Goal: Information Seeking & Learning: Find specific fact

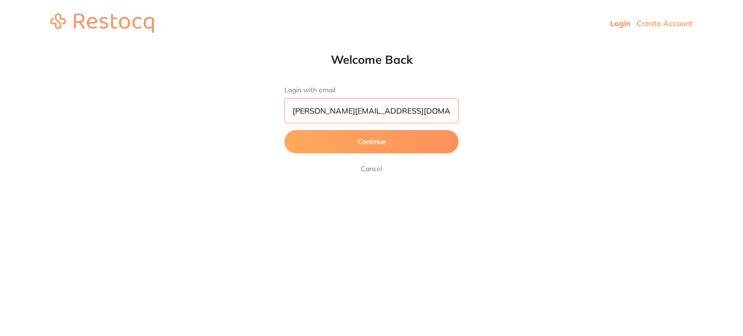
drag, startPoint x: 408, startPoint y: 114, endPoint x: 209, endPoint y: 112, distance: 199.4
click at [209, 112] on div "Welcome Back Login with email [PERSON_NAME][EMAIL_ADDRESS][DOMAIN_NAME] Continu…" at bounding box center [371, 113] width 743 height 122
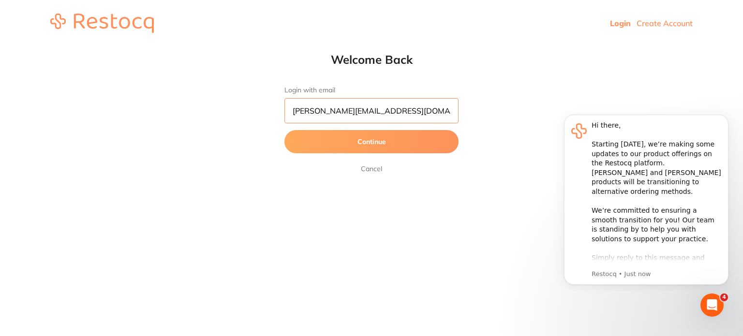
type input "akhil+23@terrificminds.com"
click at [285, 130] on button "Continue" at bounding box center [372, 141] width 174 height 23
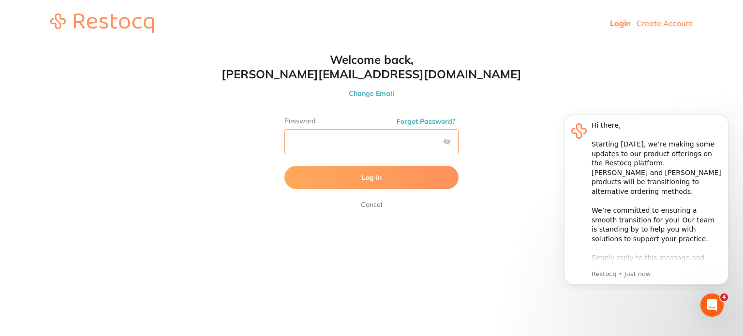
click at [285, 166] on button "Log In" at bounding box center [372, 177] width 174 height 23
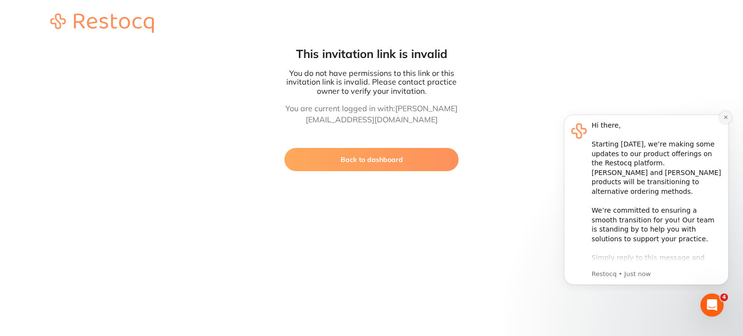
click at [727, 117] on icon "Dismiss notification" at bounding box center [726, 117] width 5 height 5
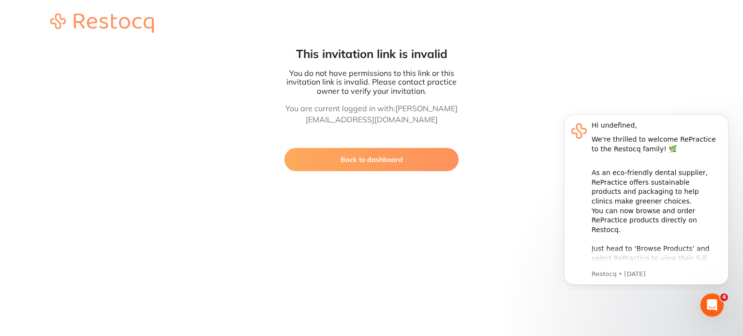
click at [393, 158] on button "Back to dashboard" at bounding box center [372, 159] width 174 height 23
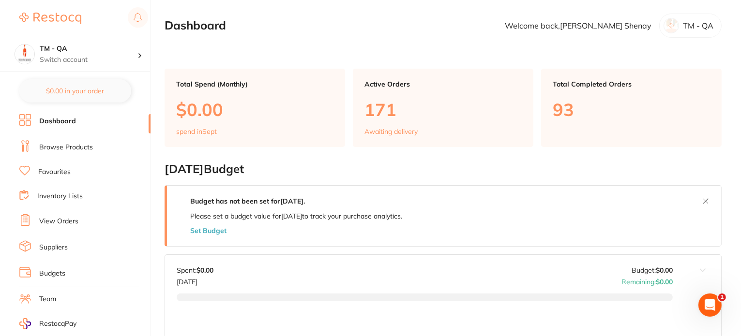
click at [72, 145] on link "Browse Products" at bounding box center [66, 148] width 54 height 10
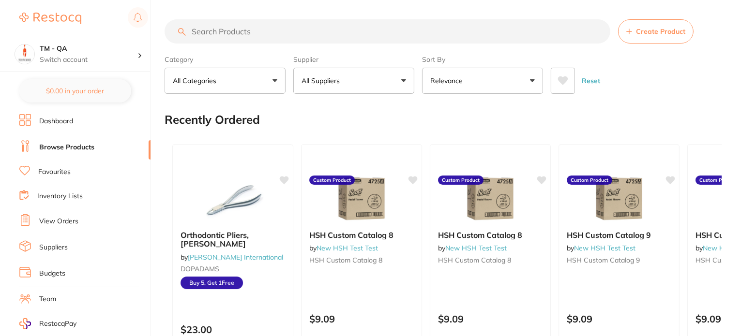
click at [64, 218] on link "View Orders" at bounding box center [58, 222] width 39 height 10
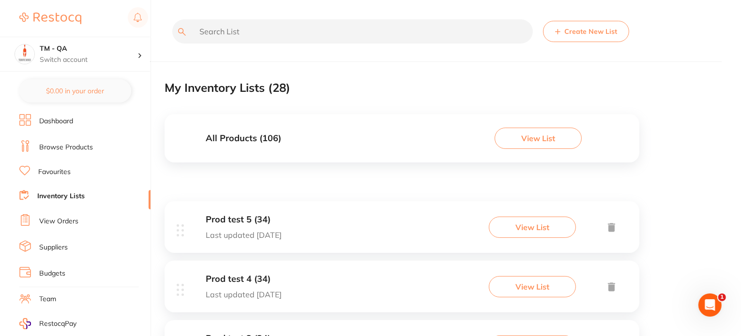
click at [333, 151] on div "All Products ( 106 ) View List" at bounding box center [402, 138] width 475 height 48
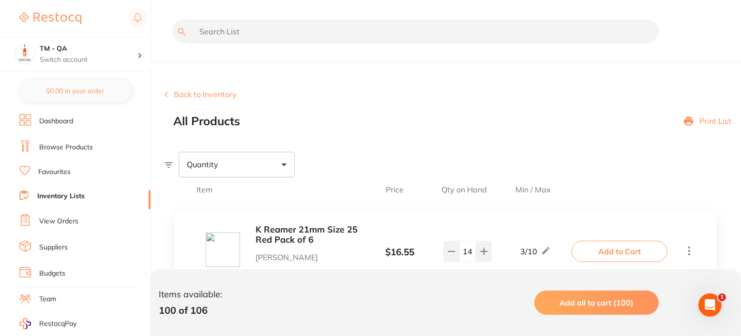
click at [65, 122] on link "Dashboard" at bounding box center [56, 122] width 34 height 10
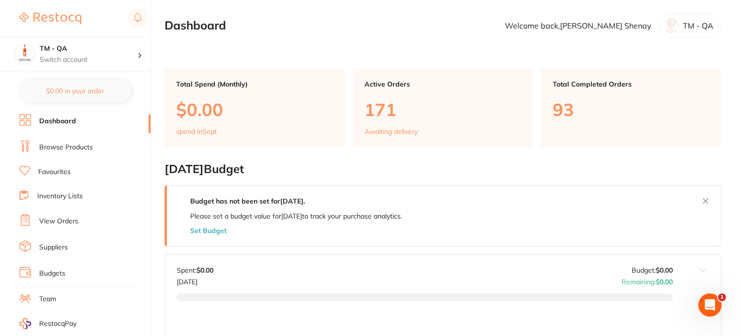
click at [61, 149] on link "Browse Products" at bounding box center [66, 148] width 54 height 10
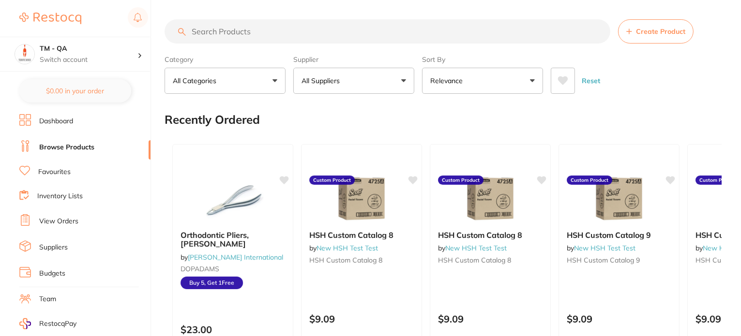
click at [64, 201] on ul "Dashboard Browse Products Favourites Inventory Lists View Orders Suppliers Budg…" at bounding box center [84, 281] width 131 height 334
click at [66, 198] on link "Inventory Lists" at bounding box center [59, 197] width 45 height 10
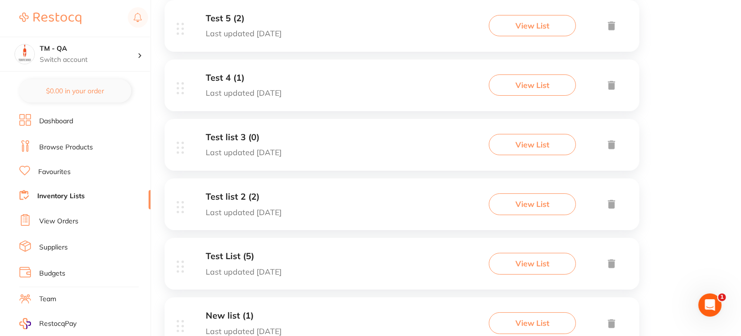
scroll to position [581, 0]
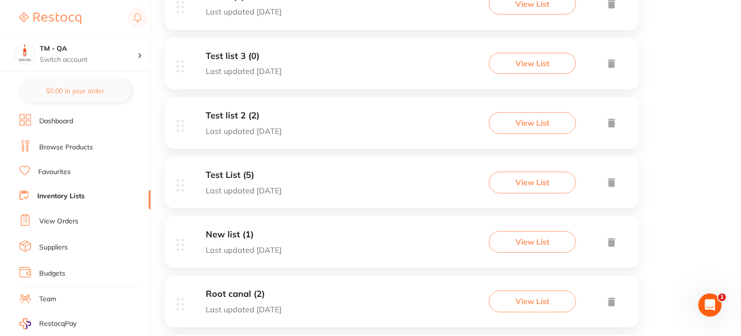
click at [517, 183] on button "View List" at bounding box center [532, 182] width 87 height 21
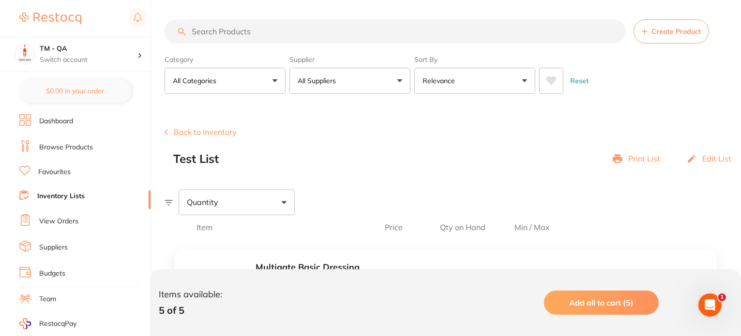
click at [704, 159] on p "Edit List" at bounding box center [716, 158] width 29 height 9
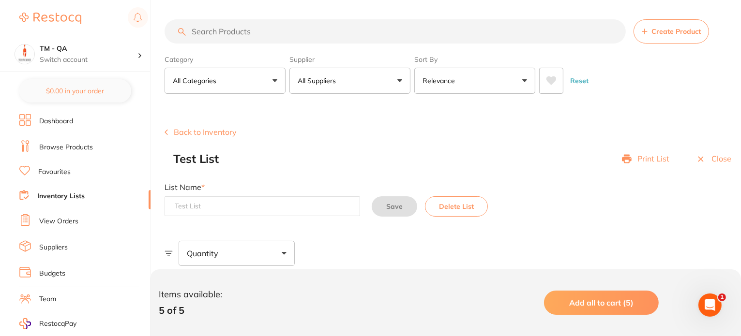
click at [704, 159] on icon at bounding box center [701, 159] width 10 height 10
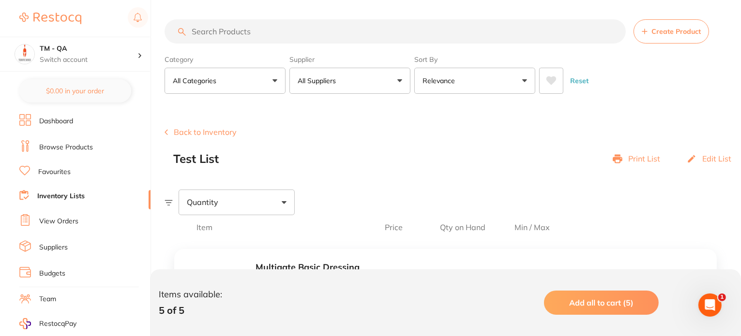
click at [650, 162] on p "Print List" at bounding box center [644, 158] width 32 height 9
click at [640, 159] on p "Print List" at bounding box center [644, 158] width 32 height 9
click at [643, 160] on p "Print List" at bounding box center [644, 158] width 32 height 9
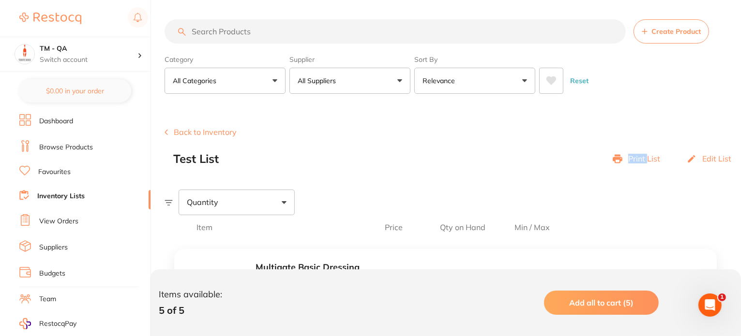
click at [643, 161] on p "Print List" at bounding box center [644, 158] width 32 height 9
click at [68, 120] on link "Dashboard" at bounding box center [56, 122] width 34 height 10
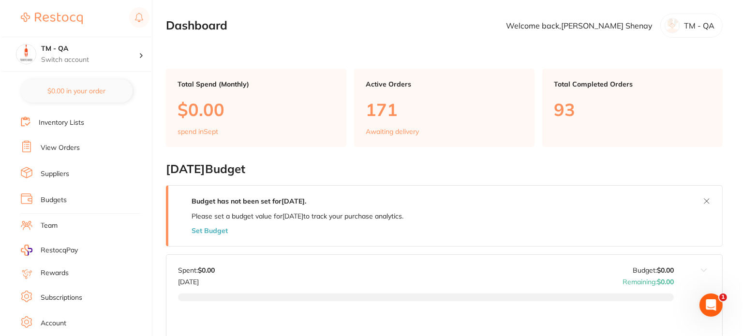
scroll to position [114, 0]
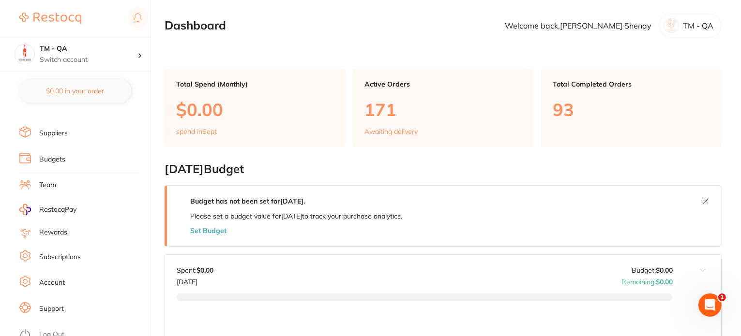
click at [63, 330] on link "Log Out" at bounding box center [51, 335] width 25 height 10
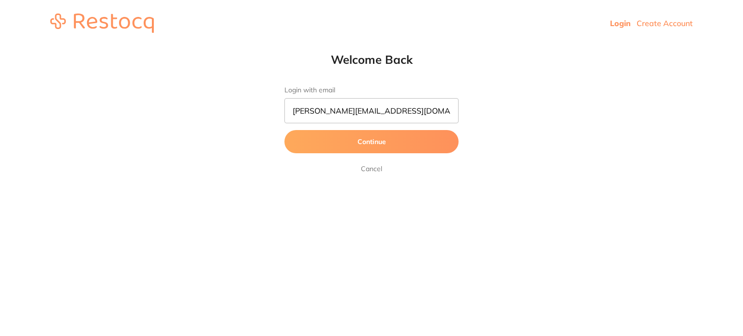
click at [171, 108] on div "Welcome Back Login with email [PERSON_NAME][EMAIL_ADDRESS][DOMAIN_NAME] Continu…" at bounding box center [371, 113] width 743 height 122
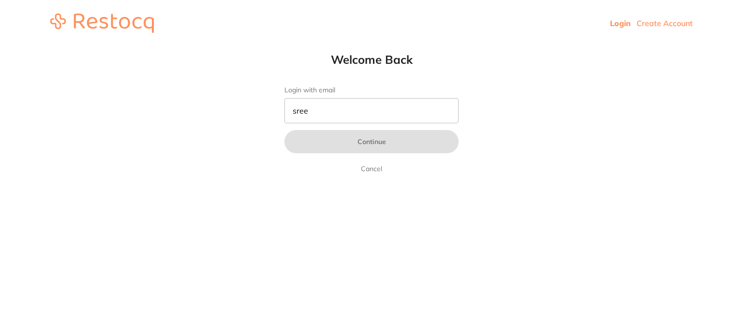
type input "sreeraj.somarajan@terrificminds.com"
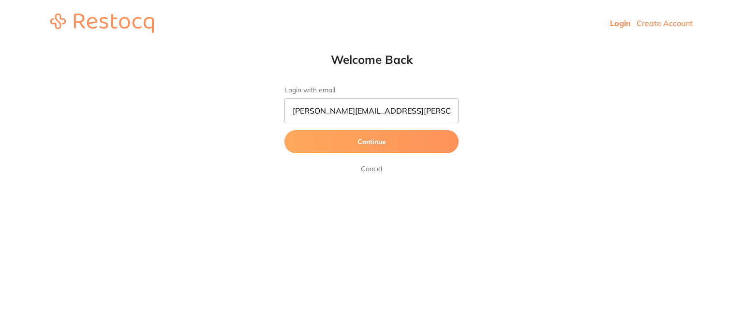
click at [285, 130] on button "Continue" at bounding box center [372, 141] width 174 height 23
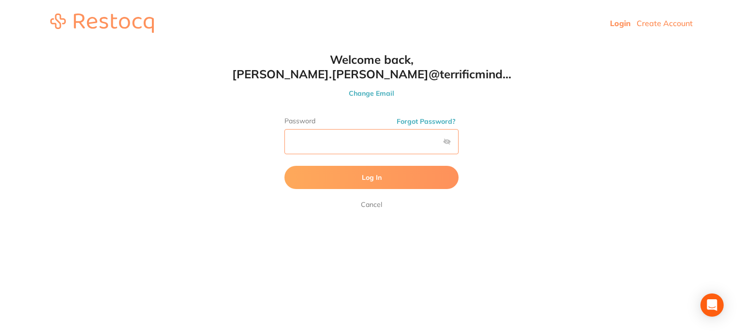
click at [285, 166] on button "Log In" at bounding box center [372, 177] width 174 height 23
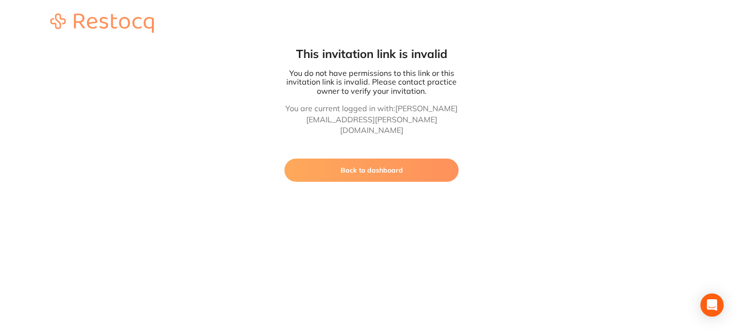
click at [395, 160] on button "Back to dashboard" at bounding box center [372, 170] width 174 height 23
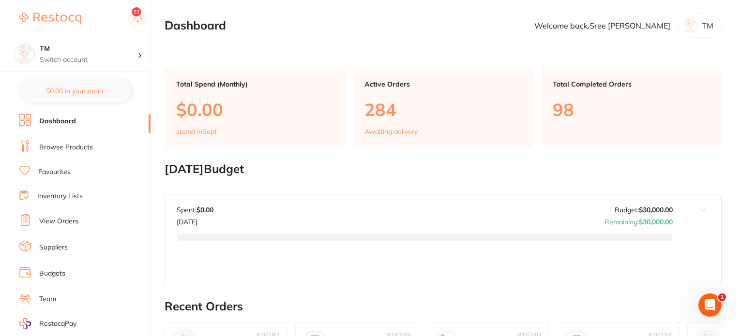
click at [72, 197] on link "Inventory Lists" at bounding box center [59, 197] width 45 height 10
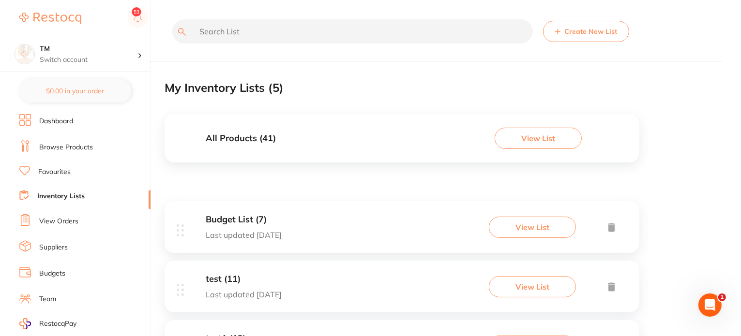
click at [537, 224] on button "View List" at bounding box center [532, 227] width 87 height 21
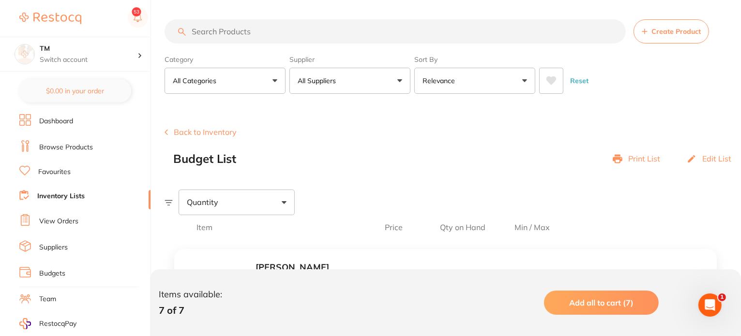
click at [631, 156] on p "Print List" at bounding box center [644, 158] width 32 height 9
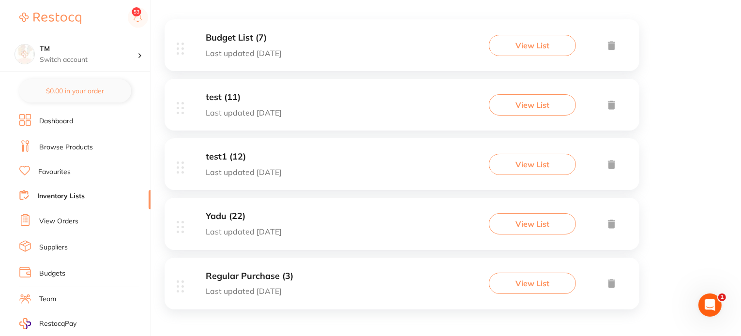
click at [532, 181] on div "test1 (12) Last updated 14 days ago View List" at bounding box center [402, 164] width 475 height 52
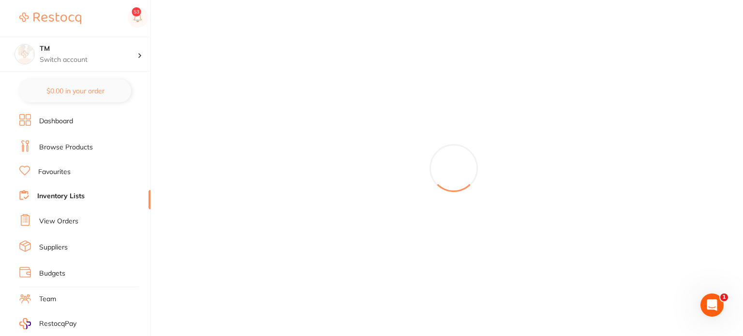
click at [529, 168] on div at bounding box center [454, 168] width 579 height 336
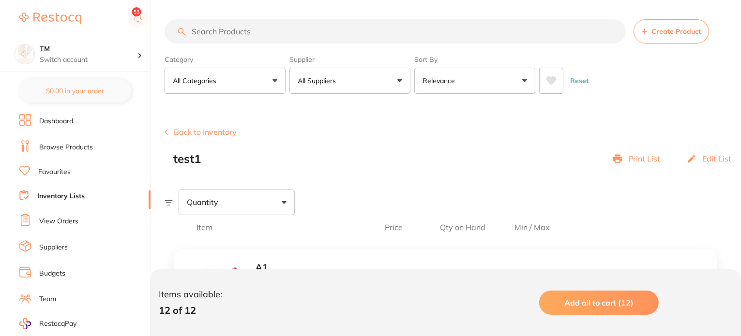
click at [641, 158] on p "Print List" at bounding box center [644, 158] width 32 height 9
click at [702, 159] on div "Edit List" at bounding box center [709, 159] width 45 height 14
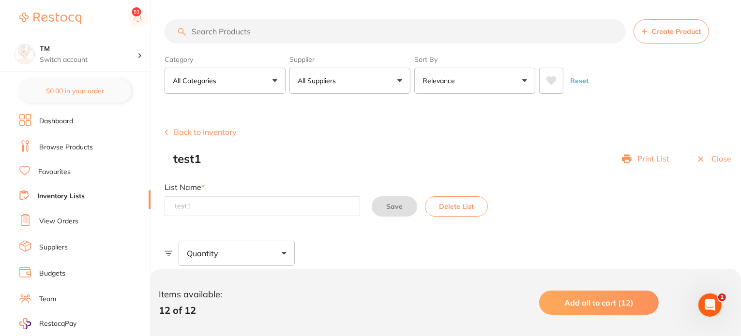
click at [454, 209] on button "Delete List" at bounding box center [456, 207] width 63 height 20
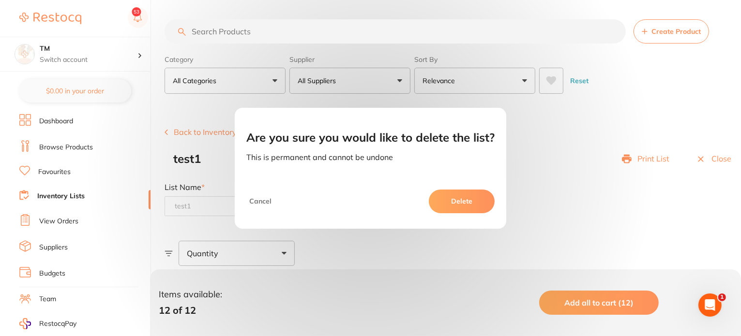
click at [268, 201] on button "Cancel" at bounding box center [260, 201] width 28 height 23
click at [260, 204] on button "Cancel" at bounding box center [260, 201] width 28 height 23
click at [259, 201] on button "Cancel" at bounding box center [260, 201] width 28 height 23
drag, startPoint x: 259, startPoint y: 201, endPoint x: 446, endPoint y: 201, distance: 186.3
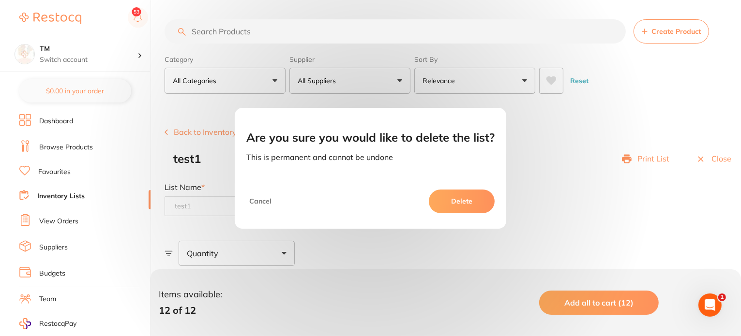
click at [263, 201] on button "Cancel" at bounding box center [260, 201] width 28 height 23
click at [575, 200] on div "Are you sure you would like to delete the list? This is permanent and cannot be…" at bounding box center [370, 168] width 741 height 336
drag, startPoint x: 581, startPoint y: 207, endPoint x: 481, endPoint y: 223, distance: 101.1
click at [572, 202] on div "Are you sure you would like to delete the list? This is permanent and cannot be…" at bounding box center [370, 168] width 741 height 336
click at [484, 231] on div "Are you sure you would like to delete the list? This is permanent and cannot be…" at bounding box center [370, 168] width 741 height 336
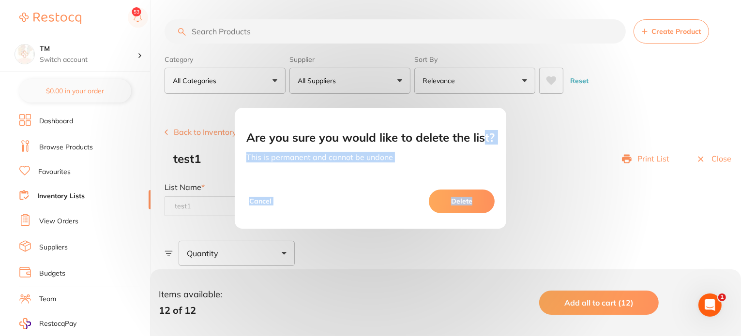
click at [267, 203] on button "Cancel" at bounding box center [260, 201] width 28 height 23
click at [134, 191] on div "Are you sure you would like to delete the list? This is permanent and cannot be…" at bounding box center [370, 168] width 741 height 336
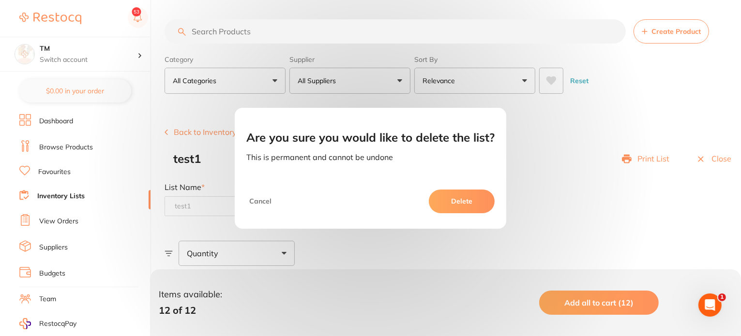
click at [98, 77] on div "Are you sure you would like to delete the list? This is permanent and cannot be…" at bounding box center [370, 168] width 741 height 336
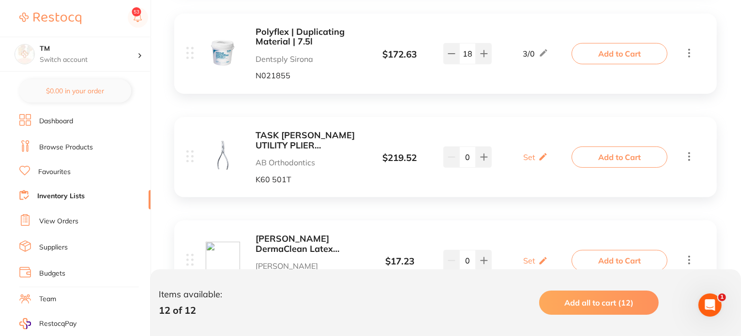
scroll to position [48, 0]
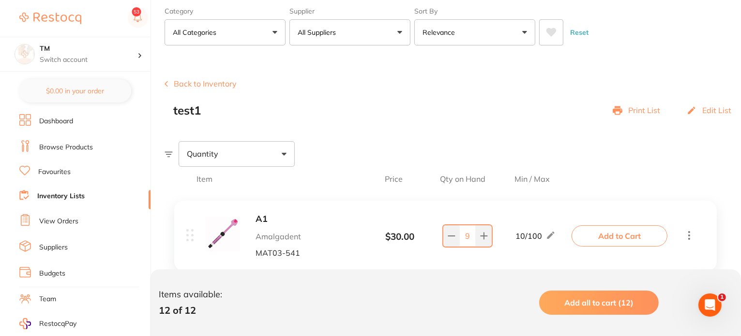
click at [711, 111] on p "Edit List" at bounding box center [716, 110] width 29 height 9
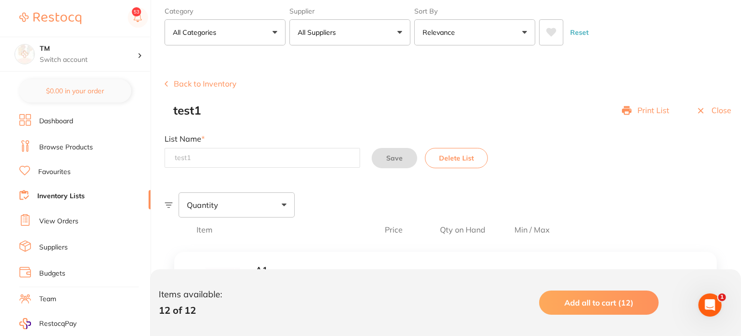
click at [458, 164] on button "Delete List" at bounding box center [456, 158] width 63 height 20
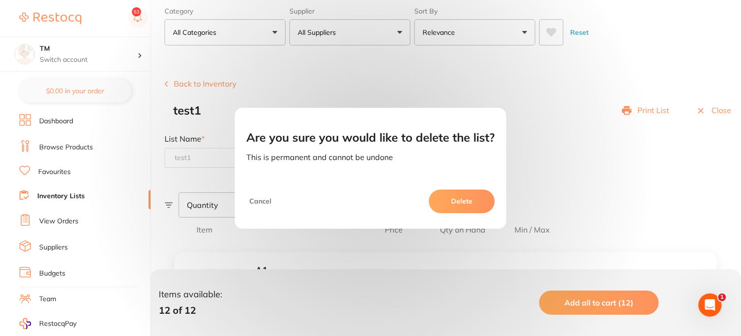
click at [265, 200] on button "Cancel" at bounding box center [260, 201] width 28 height 23
click at [254, 199] on button "Cancel" at bounding box center [260, 201] width 28 height 23
click at [259, 201] on button "Cancel" at bounding box center [260, 201] width 28 height 23
click at [453, 204] on button "Delete" at bounding box center [462, 201] width 66 height 23
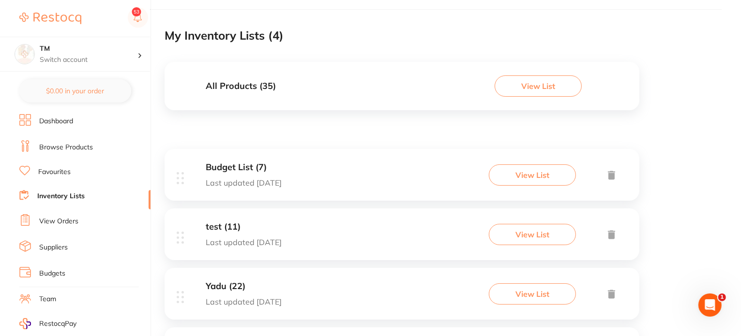
scroll to position [122, 0]
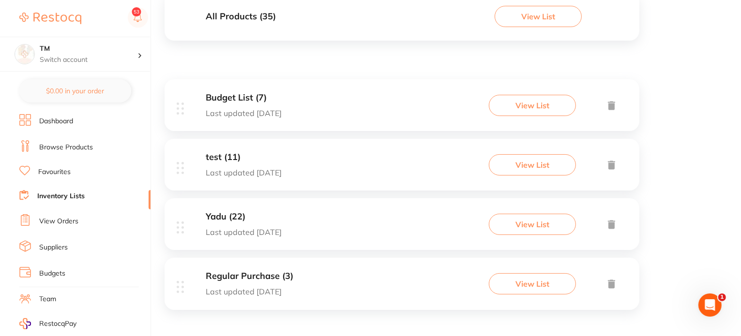
click at [538, 284] on button "View List" at bounding box center [532, 283] width 87 height 21
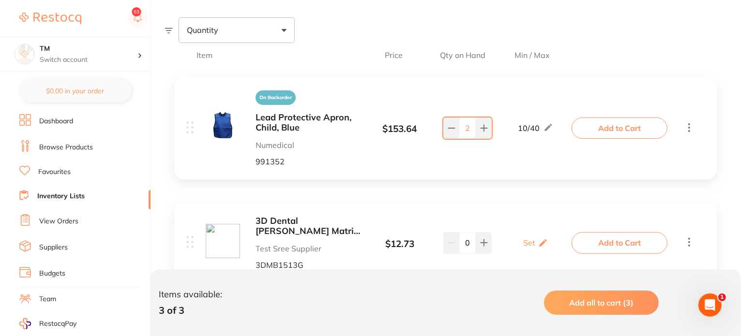
scroll to position [48, 0]
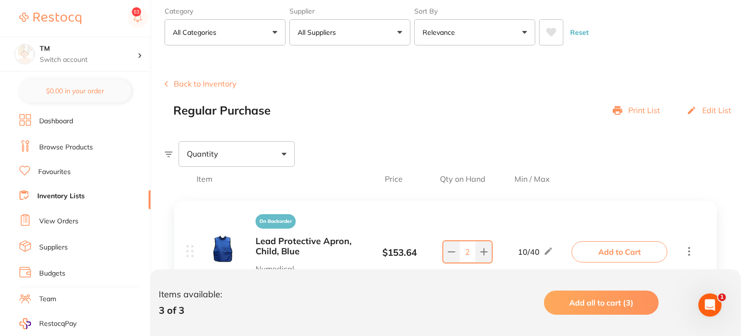
click at [639, 110] on p "Print List" at bounding box center [644, 110] width 32 height 9
click at [708, 114] on p "Edit List" at bounding box center [716, 110] width 29 height 9
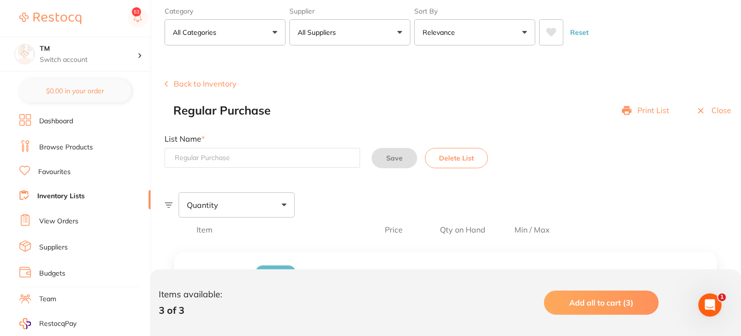
click at [445, 157] on button "Delete List" at bounding box center [456, 158] width 63 height 20
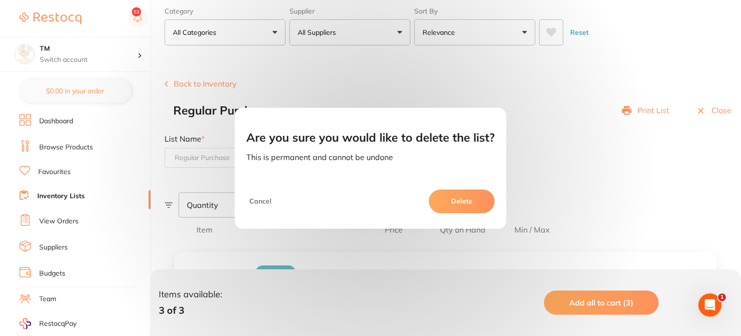
click at [264, 205] on button "Cancel" at bounding box center [260, 201] width 28 height 23
click at [264, 199] on button "Cancel" at bounding box center [260, 201] width 28 height 23
click at [253, 199] on button "Cancel" at bounding box center [260, 201] width 28 height 23
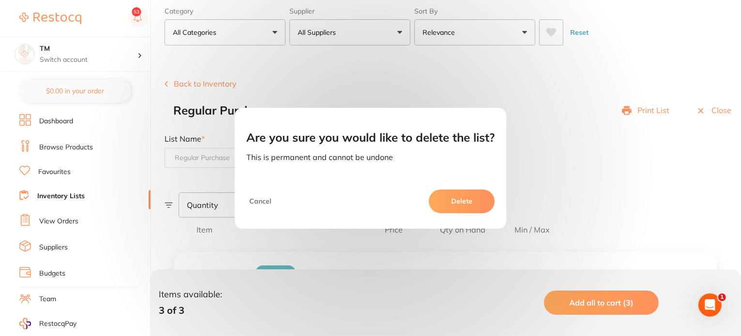
drag, startPoint x: 253, startPoint y: 199, endPoint x: 356, endPoint y: 185, distance: 103.6
click at [256, 199] on button "Cancel" at bounding box center [260, 201] width 28 height 23
click at [579, 183] on div "Are you sure you would like to delete the list? This is permanent and cannot be…" at bounding box center [370, 168] width 741 height 336
click at [480, 193] on button "Delete" at bounding box center [462, 201] width 66 height 23
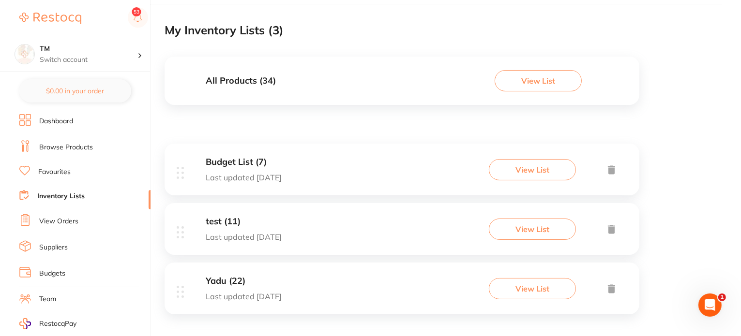
scroll to position [62, 0]
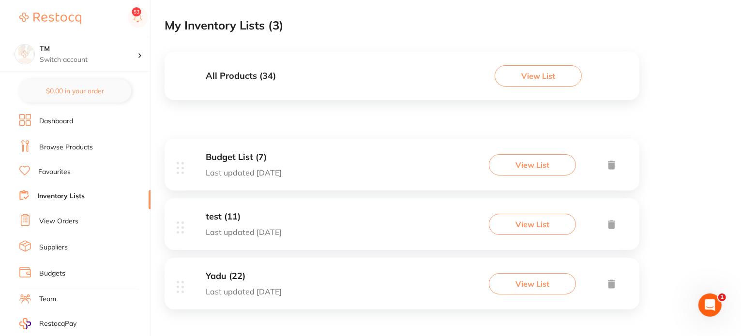
click at [529, 161] on button "View List" at bounding box center [532, 164] width 87 height 21
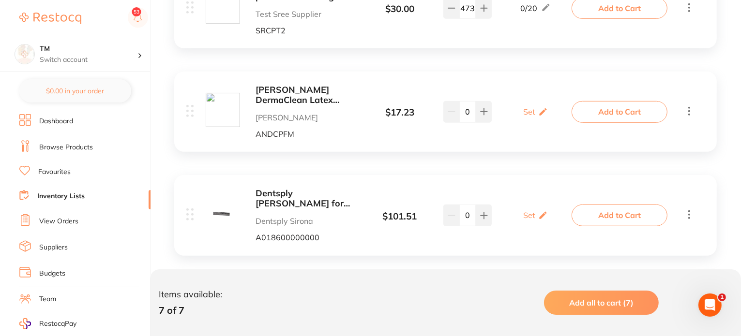
scroll to position [722, 0]
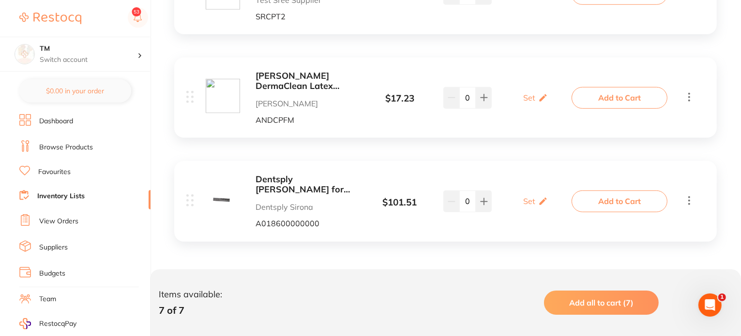
click at [692, 205] on icon at bounding box center [689, 201] width 12 height 12
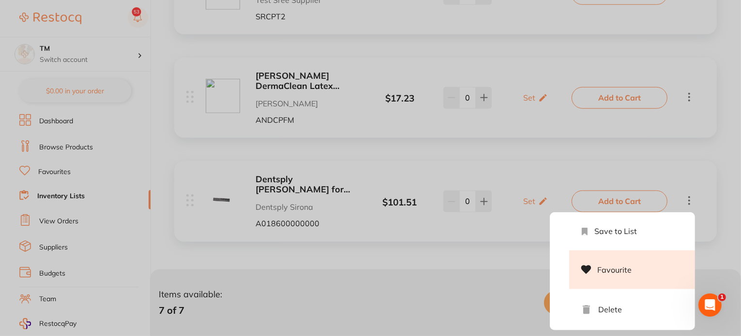
click at [592, 266] on li "Favourite" at bounding box center [632, 270] width 126 height 39
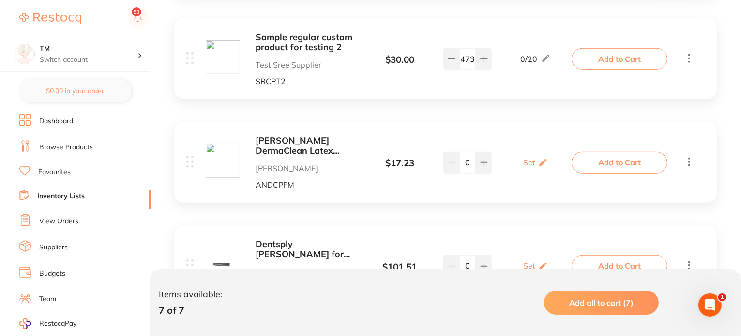
scroll to position [577, 0]
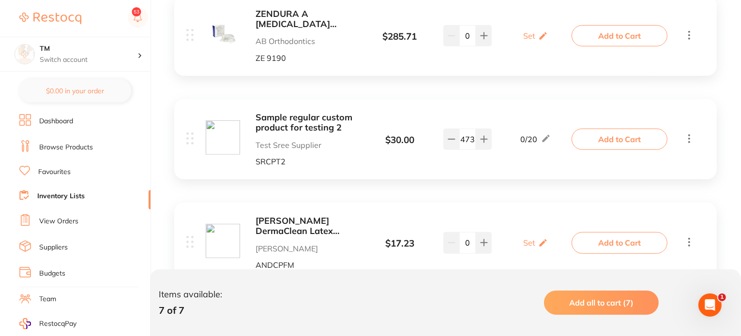
click at [56, 178] on ul "Dashboard Browse Products Favourites Inventory Lists View Orders Suppliers Budg…" at bounding box center [84, 281] width 131 height 334
click at [56, 174] on link "Favourites" at bounding box center [54, 172] width 32 height 10
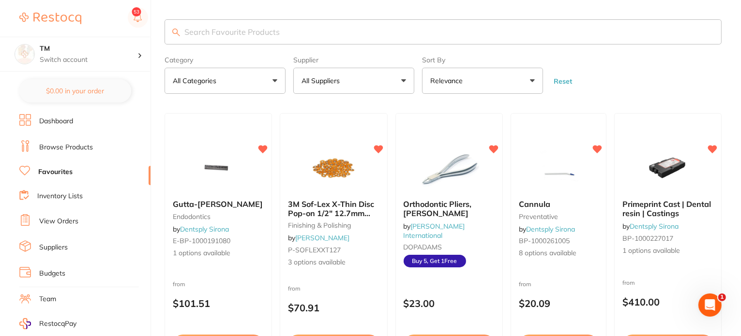
click at [62, 197] on link "Inventory Lists" at bounding box center [59, 197] width 45 height 10
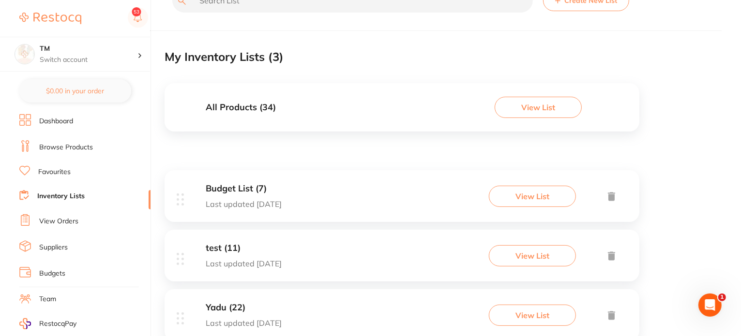
scroll to position [62, 0]
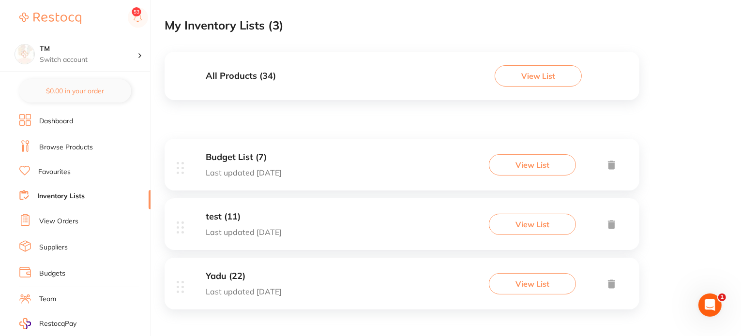
click at [511, 80] on button "View List" at bounding box center [538, 75] width 87 height 21
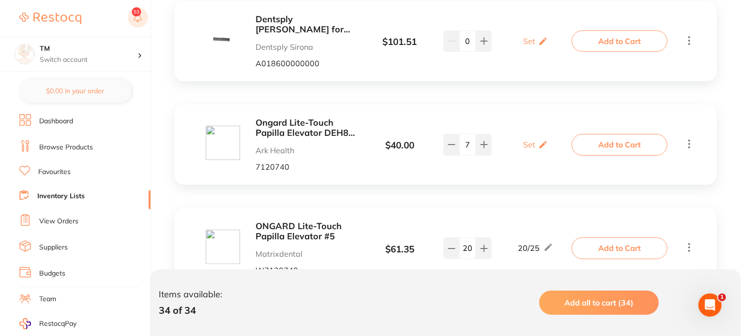
click at [139, 15] on rect at bounding box center [138, 17] width 20 height 20
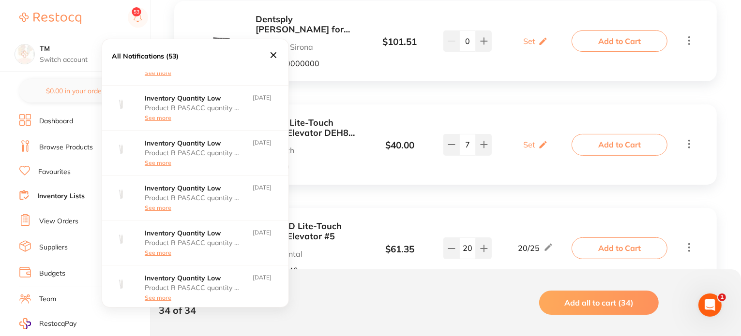
click at [274, 54] on icon at bounding box center [274, 55] width 6 height 6
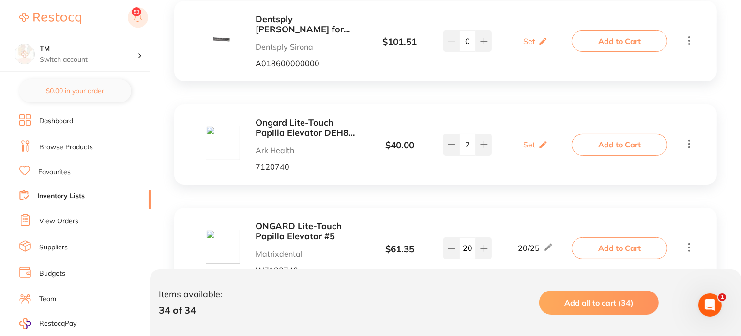
click at [138, 22] on rect at bounding box center [138, 17] width 20 height 20
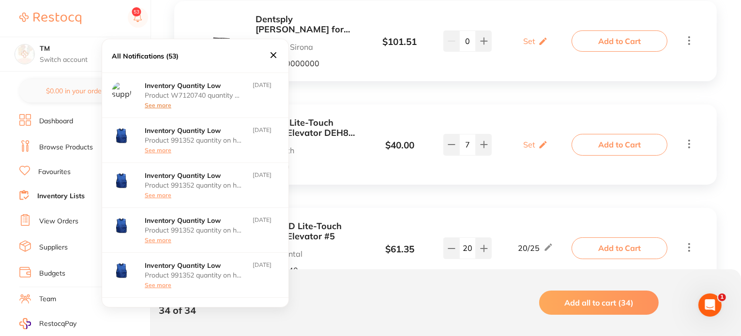
click at [164, 104] on button "See more" at bounding box center [158, 105] width 27 height 7
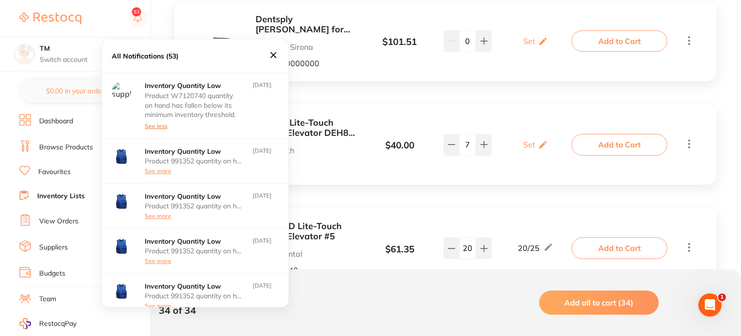
click at [161, 123] on button "See less" at bounding box center [156, 126] width 23 height 7
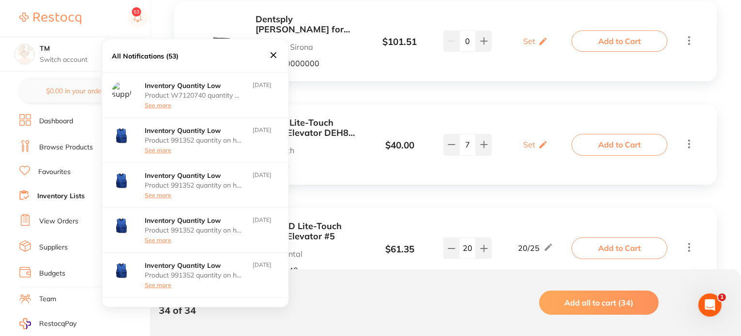
click at [272, 56] on icon at bounding box center [273, 55] width 11 height 11
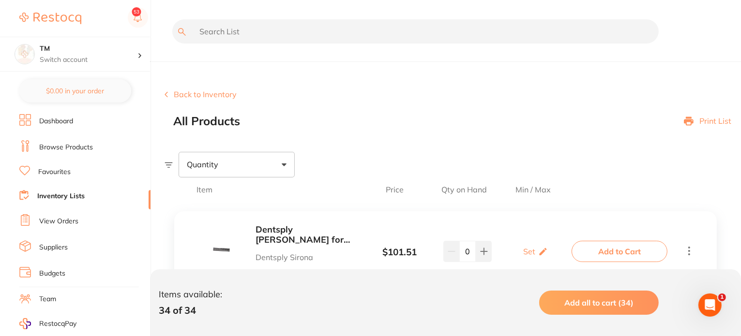
click at [703, 121] on p "Print List" at bounding box center [715, 121] width 32 height 9
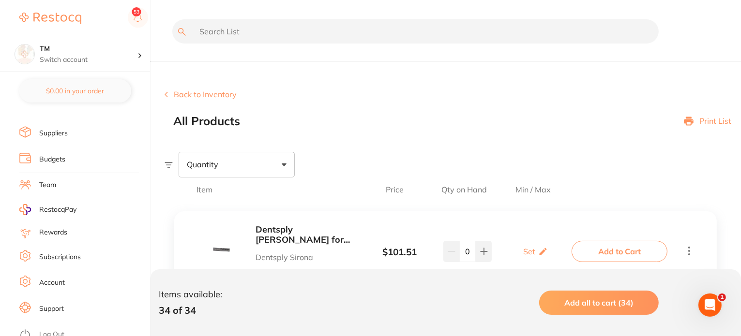
click at [59, 280] on link "Account" at bounding box center [52, 283] width 26 height 10
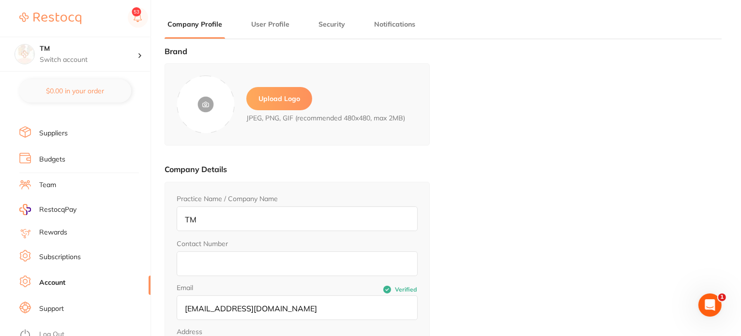
type input "Sree"
type input "Raj"
type input "sreeraj.somarajan@terrificminds.com"
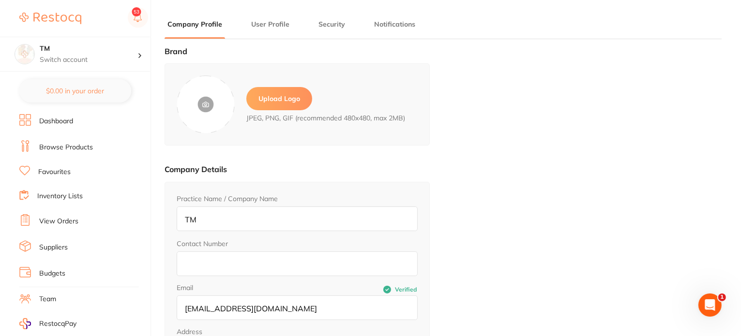
click at [60, 121] on link "Dashboard" at bounding box center [56, 122] width 34 height 10
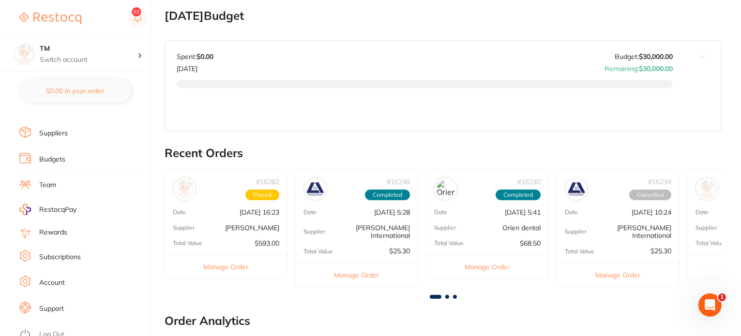
scroll to position [194, 0]
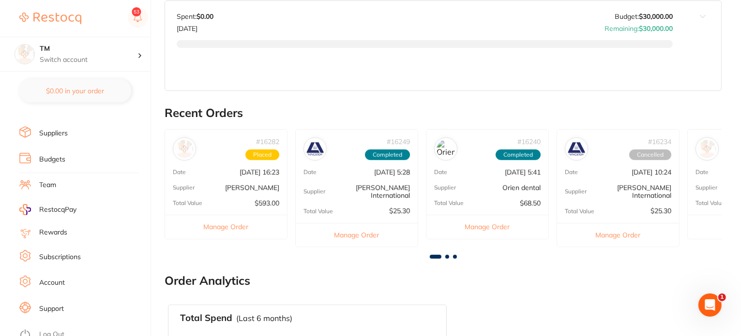
click at [57, 330] on link "Log Out" at bounding box center [51, 335] width 25 height 10
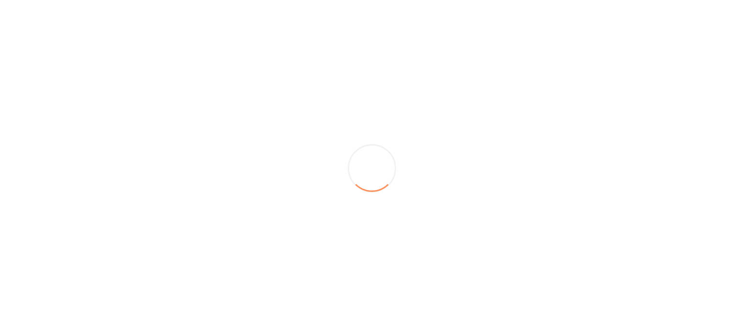
scroll to position [0, 0]
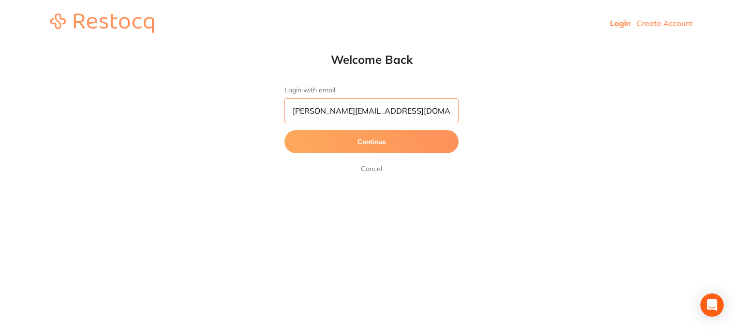
drag, startPoint x: 404, startPoint y: 115, endPoint x: 224, endPoint y: 114, distance: 180.1
click at [224, 114] on div "Welcome Back Login with email abhinav.m@terrificminds.com Continue Cancel" at bounding box center [371, 113] width 743 height 122
type input "[PERSON_NAME][EMAIL_ADDRESS][PERSON_NAME][DOMAIN_NAME]"
click at [285, 130] on button "Continue" at bounding box center [372, 141] width 174 height 23
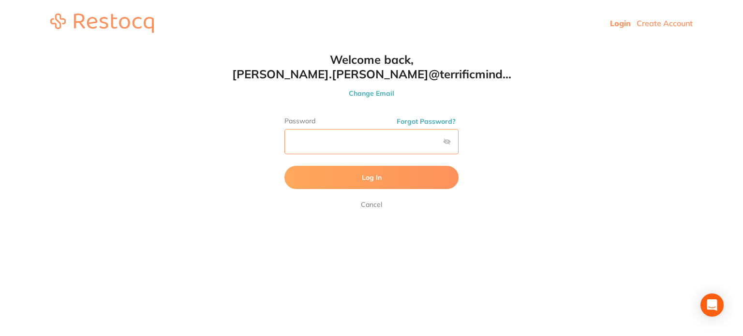
click at [285, 166] on button "Log In" at bounding box center [372, 177] width 174 height 23
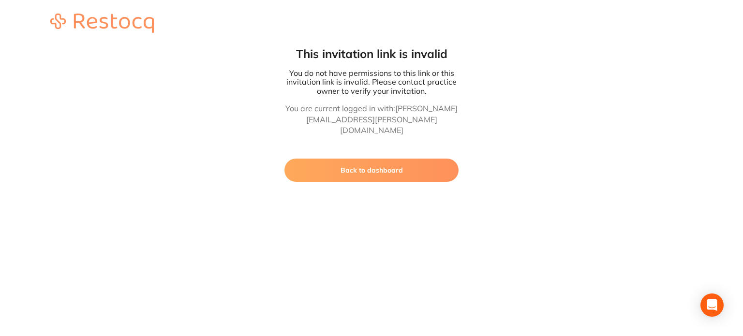
click at [330, 162] on button "Back to dashboard" at bounding box center [372, 170] width 174 height 23
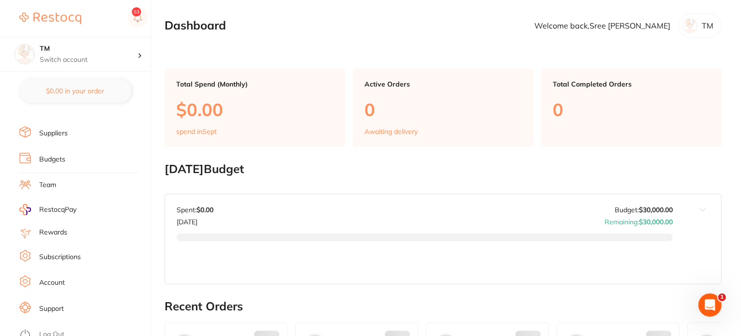
click at [60, 279] on link "Account" at bounding box center [52, 283] width 26 height 10
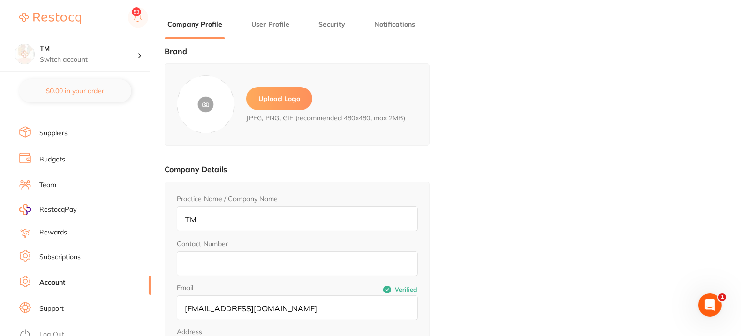
type input "Sree"
type input "[PERSON_NAME]"
type input "[PERSON_NAME][EMAIL_ADDRESS][PERSON_NAME][DOMAIN_NAME]"
click at [281, 19] on main "Company Profile User Profile Security Notifications Brand Upload Logo JPEG, PNG…" at bounding box center [453, 233] width 576 height 467
click at [277, 29] on li "User Profile" at bounding box center [270, 28] width 44 height 19
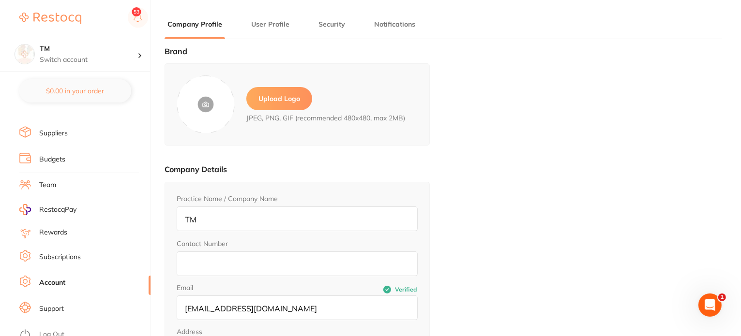
click at [279, 25] on button "User Profile" at bounding box center [270, 24] width 44 height 9
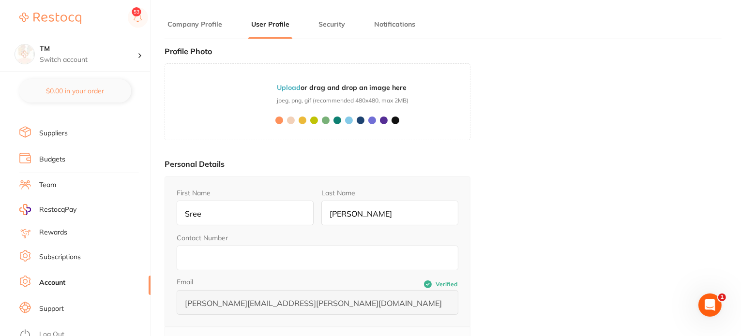
click at [197, 21] on button "Company Profile" at bounding box center [195, 24] width 60 height 9
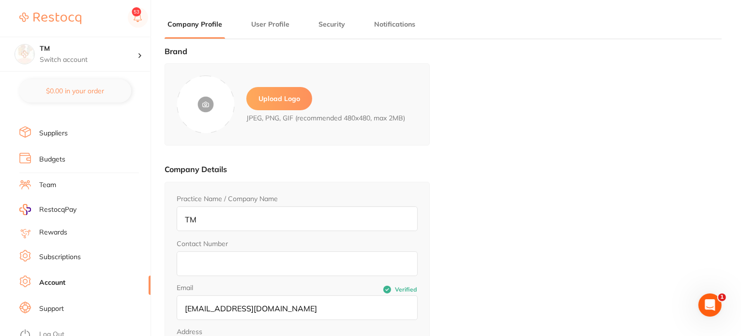
click at [46, 134] on link "Suppliers" at bounding box center [53, 134] width 29 height 10
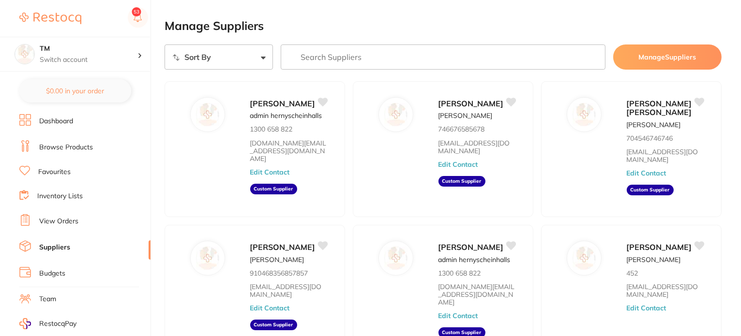
click at [62, 123] on link "Dashboard" at bounding box center [56, 122] width 34 height 10
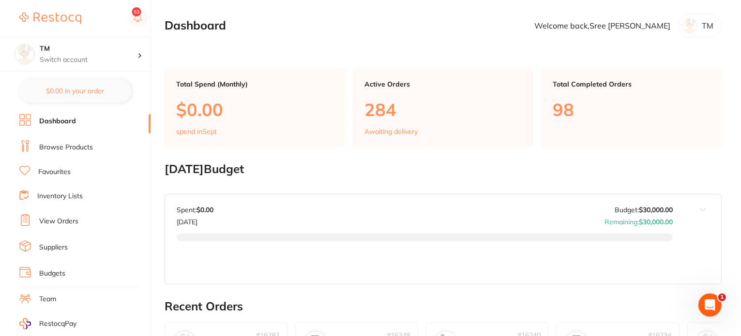
click at [66, 197] on link "Inventory Lists" at bounding box center [59, 197] width 45 height 10
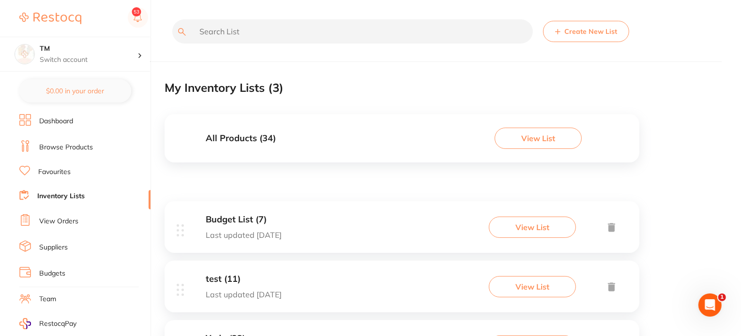
click at [521, 136] on button "View List" at bounding box center [538, 138] width 87 height 21
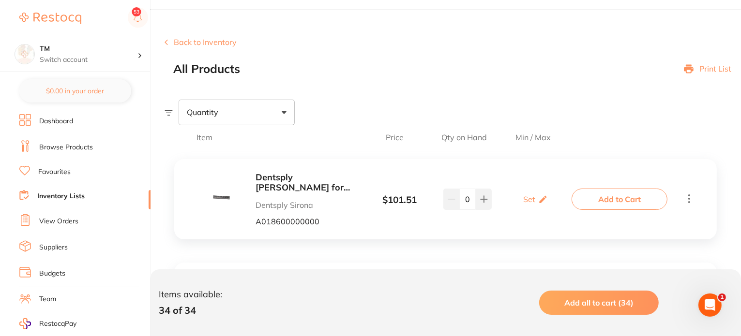
scroll to position [48, 0]
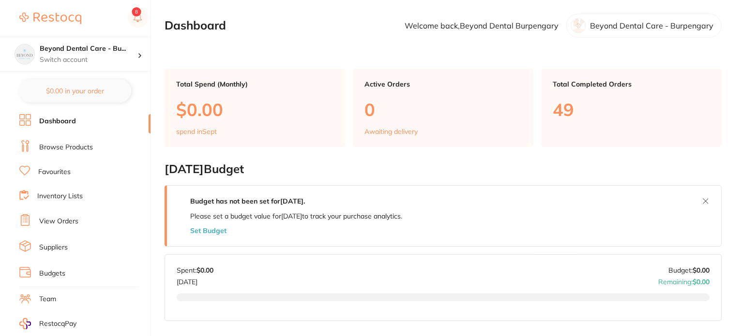
click at [64, 193] on link "Inventory Lists" at bounding box center [59, 197] width 45 height 10
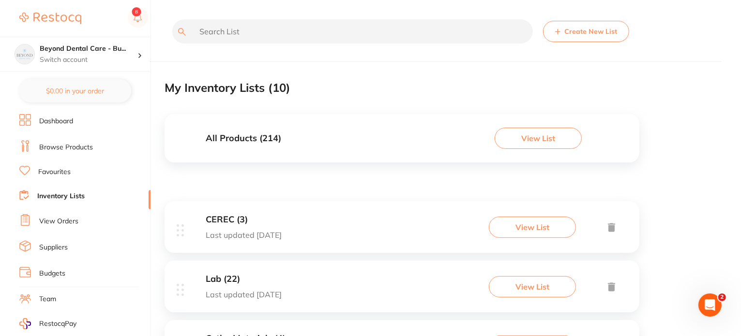
click at [299, 147] on div "All Products ( 214 ) View List" at bounding box center [402, 138] width 475 height 48
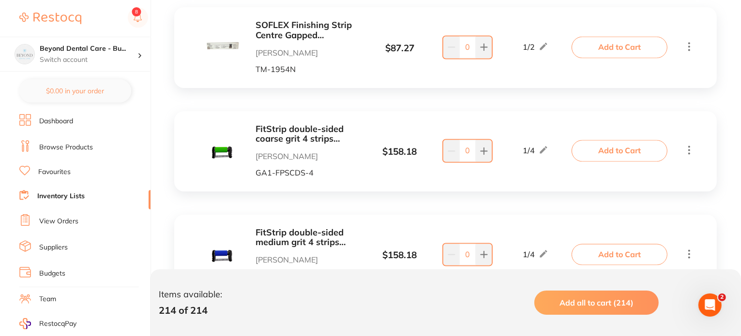
click at [72, 196] on link "Inventory Lists" at bounding box center [60, 197] width 47 height 10
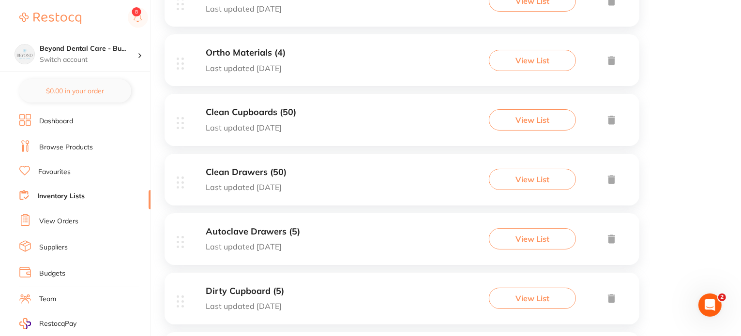
click at [319, 124] on div "Clean Cupboards (50) Last updated 2 days ago View List" at bounding box center [402, 120] width 475 height 52
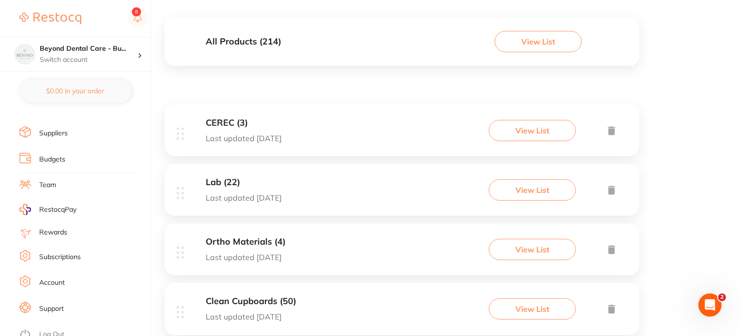
click at [46, 330] on link "Log Out" at bounding box center [51, 335] width 25 height 10
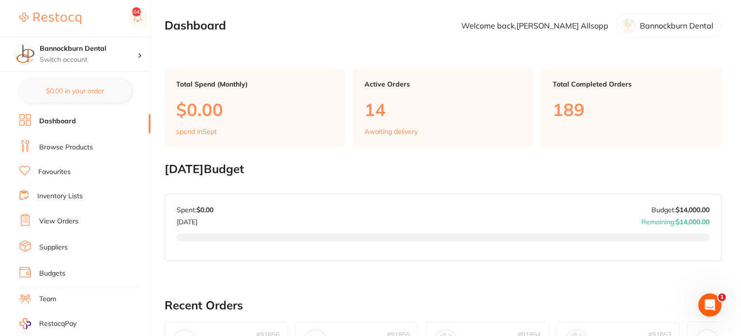
click at [60, 197] on link "Inventory Lists" at bounding box center [59, 197] width 45 height 10
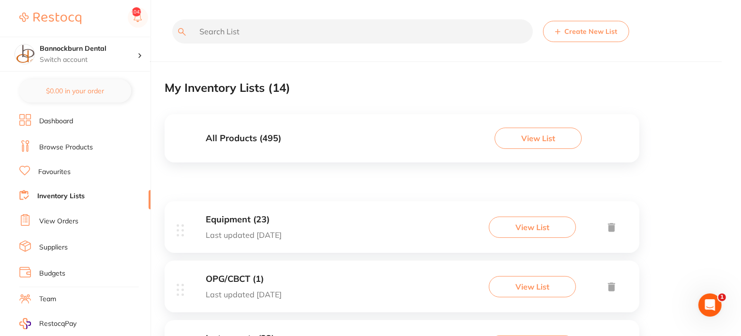
click at [546, 136] on button "View List" at bounding box center [538, 138] width 87 height 21
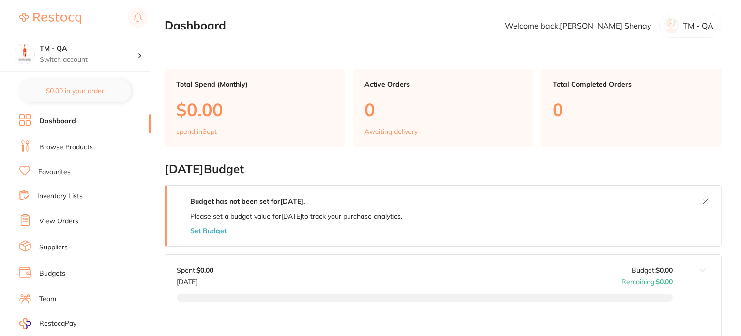
click at [72, 194] on link "Inventory Lists" at bounding box center [59, 197] width 45 height 10
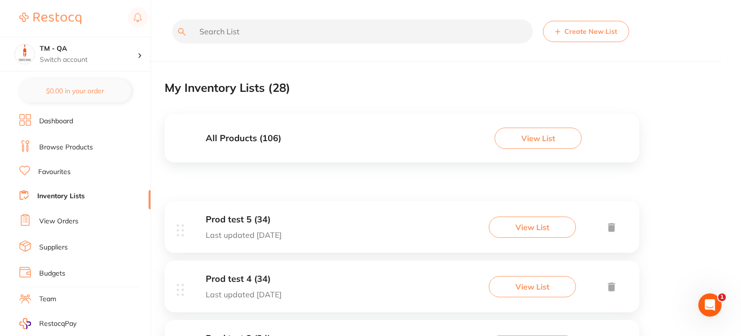
click at [518, 136] on button "View List" at bounding box center [538, 138] width 87 height 21
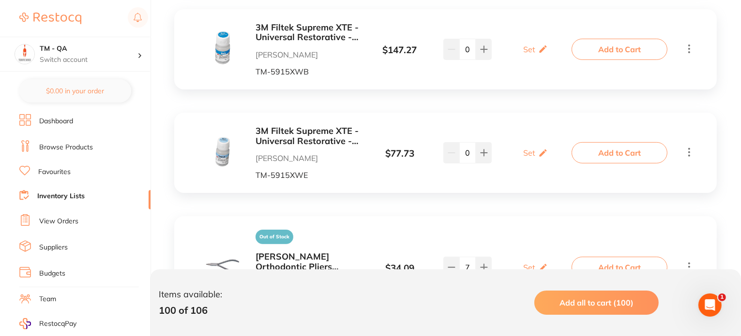
scroll to position [3912, 0]
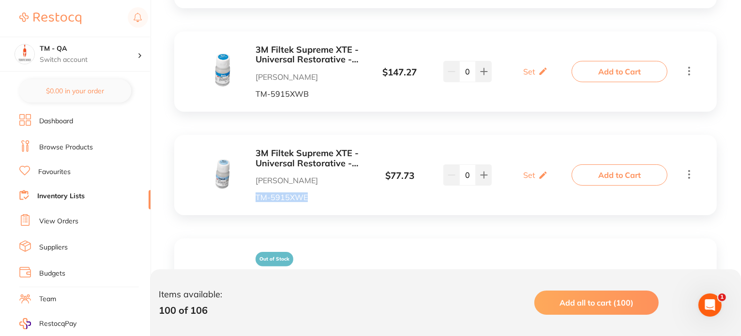
drag, startPoint x: 321, startPoint y: 194, endPoint x: 256, endPoint y: 198, distance: 65.5
click at [256, 198] on p "TM-5915XWE" at bounding box center [309, 197] width 106 height 9
copy p "TM-5915XWE"
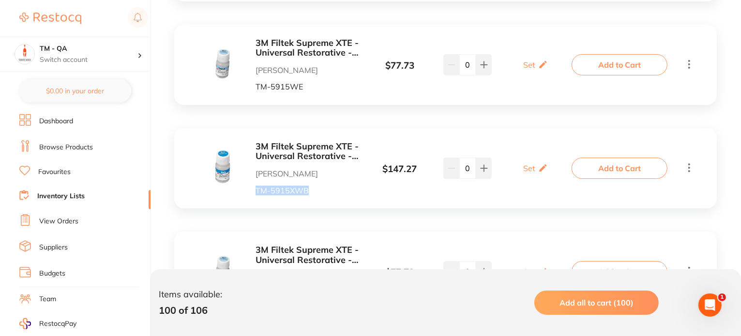
drag, startPoint x: 312, startPoint y: 196, endPoint x: 246, endPoint y: 196, distance: 65.3
click at [246, 196] on div "3M Filtek Supreme XTE - Universal Restorative - Shade XWB Body - 0.2g Capsule, …" at bounding box center [445, 168] width 543 height 80
copy p "TM-5915XWB"
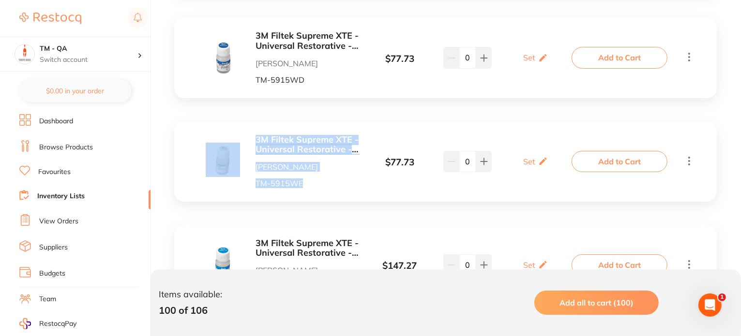
drag, startPoint x: 308, startPoint y: 186, endPoint x: 241, endPoint y: 187, distance: 67.8
click at [241, 187] on div "3M Filtek Supreme XTE - Universal Restorative - Shade WE Enamel - 0.2g Capsule,…" at bounding box center [283, 161] width 155 height 53
click at [279, 186] on p "TM-5915WE" at bounding box center [309, 183] width 106 height 9
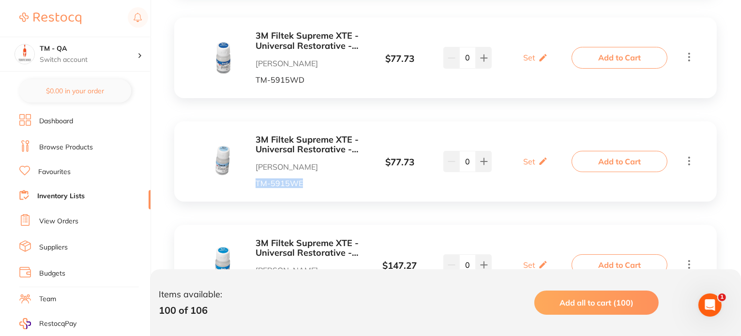
drag, startPoint x: 308, startPoint y: 186, endPoint x: 250, endPoint y: 186, distance: 58.1
click at [250, 186] on div "3M Filtek Supreme XTE - Universal Restorative - Shade WE Enamel - 0.2g Capsule,…" at bounding box center [283, 161] width 155 height 53
copy p "TM-5915WE"
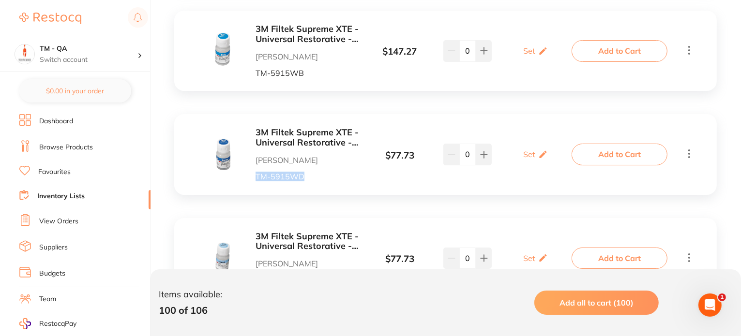
drag, startPoint x: 308, startPoint y: 176, endPoint x: 257, endPoint y: 178, distance: 51.3
click at [257, 178] on p "TM-5915WD" at bounding box center [309, 176] width 106 height 9
copy p "TM-5915WD"
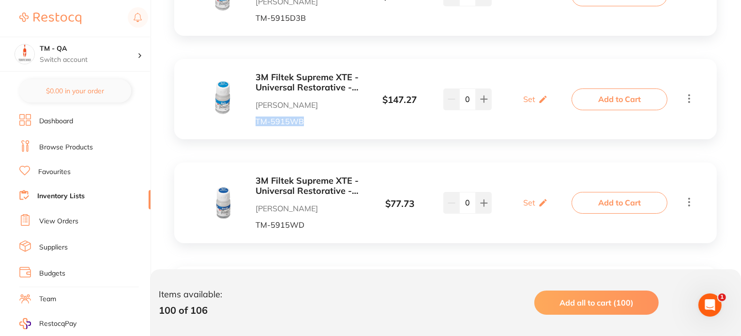
drag, startPoint x: 306, startPoint y: 121, endPoint x: 253, endPoint y: 121, distance: 53.2
click at [253, 121] on div "3M Filtek Supreme XTE - Universal Restorative - Shade WB Body - 0.2g Capsule, 2…" at bounding box center [283, 99] width 155 height 53
copy p "TM-5915WB"
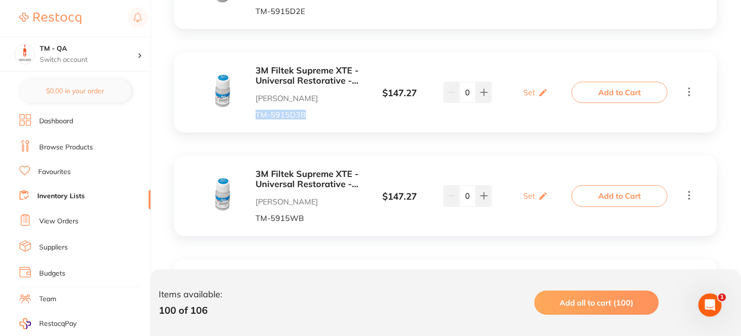
drag, startPoint x: 306, startPoint y: 114, endPoint x: 250, endPoint y: 114, distance: 56.1
click at [250, 114] on div "3M Filtek Supreme XTE - Universal Restorative - Shade D3B Body - 0.2g Capsule, …" at bounding box center [283, 92] width 155 height 53
copy p "TM-5915D3B"
drag, startPoint x: 299, startPoint y: 125, endPoint x: 307, endPoint y: 118, distance: 11.3
click at [299, 124] on div "3M Filtek Supreme XTE - Universal Restorative - Shade D3B Body - 0.2g Capsule, …" at bounding box center [445, 92] width 543 height 80
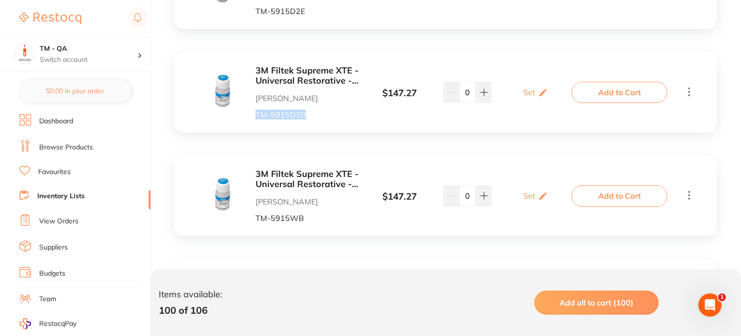
click at [310, 116] on p "TM-5915D3B" at bounding box center [309, 114] width 106 height 9
click at [296, 116] on p "TM-5915D3B" at bounding box center [309, 114] width 106 height 9
drag, startPoint x: 308, startPoint y: 115, endPoint x: 250, endPoint y: 115, distance: 58.6
click at [250, 115] on div "3M Filtek Supreme XTE - Universal Restorative - Shade D3B Body - 0.2g Capsule, …" at bounding box center [283, 92] width 155 height 53
copy p "TM-5915D3B"
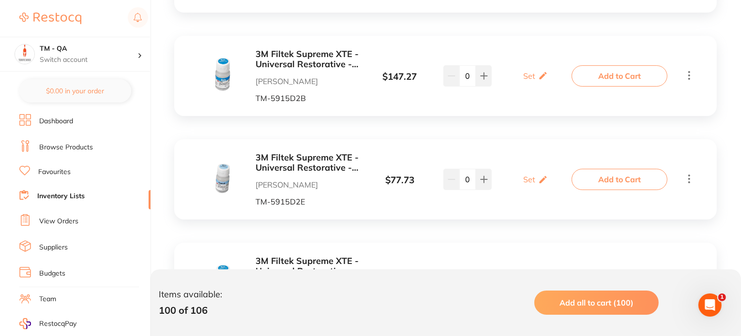
scroll to position [3282, 0]
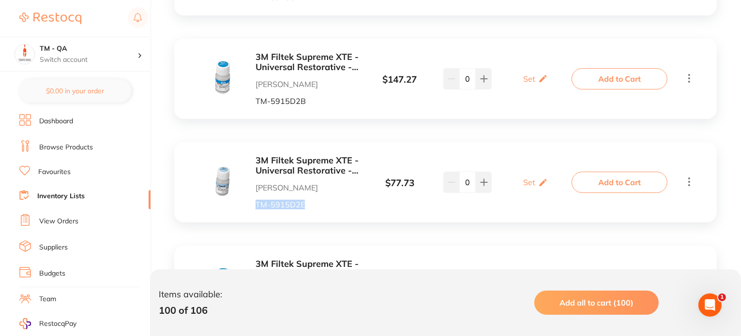
drag, startPoint x: 297, startPoint y: 205, endPoint x: 257, endPoint y: 202, distance: 39.3
click at [257, 202] on p "TM-5915D2E" at bounding box center [309, 204] width 106 height 9
copy p "TM-5915D2E"
drag, startPoint x: 307, startPoint y: 103, endPoint x: 252, endPoint y: 102, distance: 55.2
click at [252, 102] on div "3M Filtek Supreme XTE - Universal Restorative - Shade D2B Body - 0.2g Capsule, …" at bounding box center [283, 78] width 155 height 53
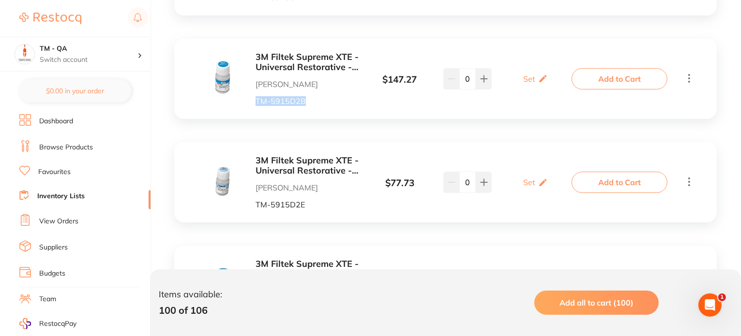
copy p "TM-5915D2B"
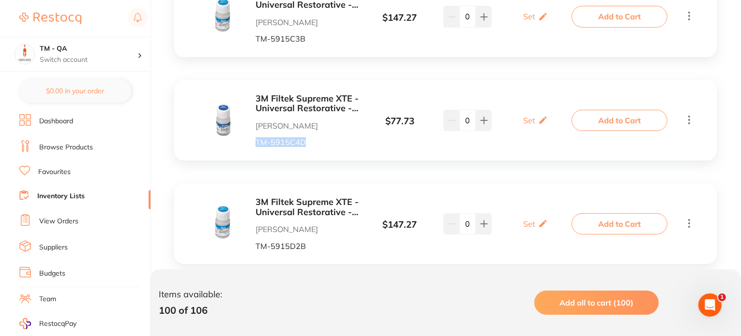
drag, startPoint x: 306, startPoint y: 142, endPoint x: 257, endPoint y: 141, distance: 48.4
click at [257, 141] on p "TM-5915C4D" at bounding box center [309, 142] width 106 height 9
copy p "TM-5915C4D"
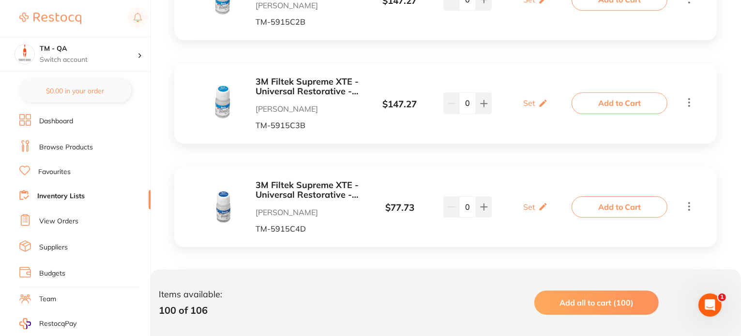
scroll to position [3040, 0]
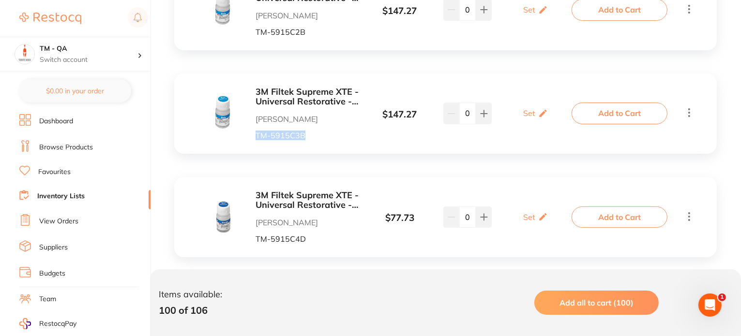
drag, startPoint x: 308, startPoint y: 133, endPoint x: 257, endPoint y: 135, distance: 50.4
click at [257, 135] on p "TM-5915C3B" at bounding box center [309, 135] width 106 height 9
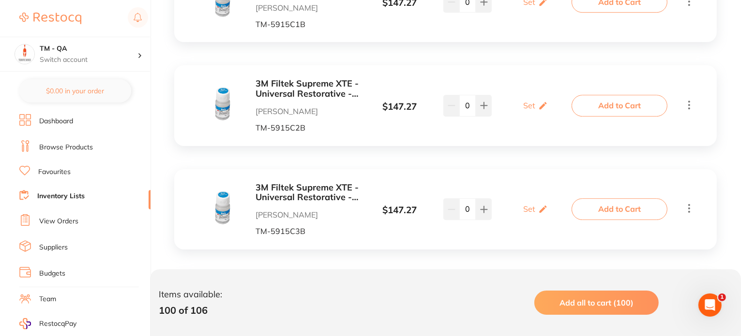
scroll to position [2944, 0]
drag, startPoint x: 308, startPoint y: 127, endPoint x: 252, endPoint y: 131, distance: 56.2
click at [252, 131] on div "3M Filtek Supreme XTE - Universal Restorative - Shade C2B Body - 0.2g Capsule, …" at bounding box center [283, 106] width 155 height 53
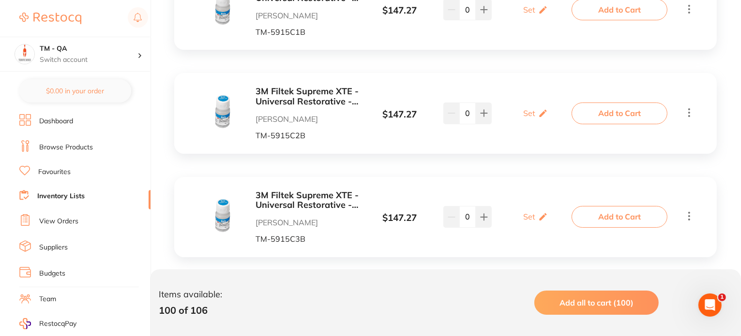
scroll to position [2847, 0]
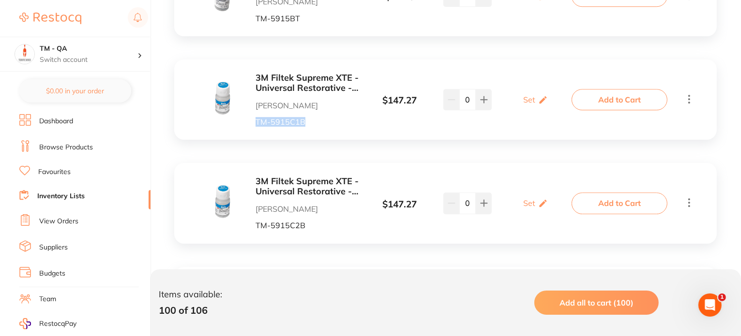
drag, startPoint x: 307, startPoint y: 123, endPoint x: 257, endPoint y: 127, distance: 49.5
click at [257, 127] on div "3M Filtek Supreme XTE - Universal Restorative - Shade C1B Body - 0.2g Capsule, …" at bounding box center [445, 100] width 543 height 80
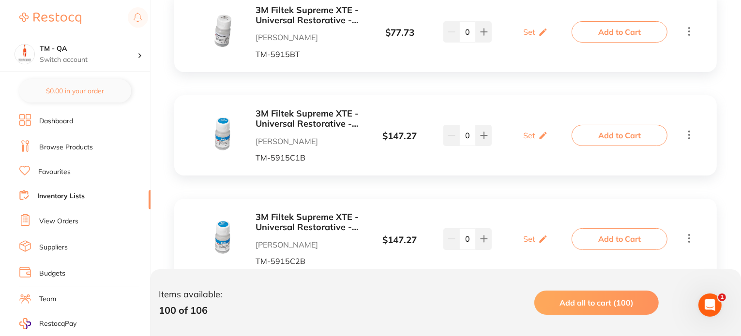
scroll to position [2702, 0]
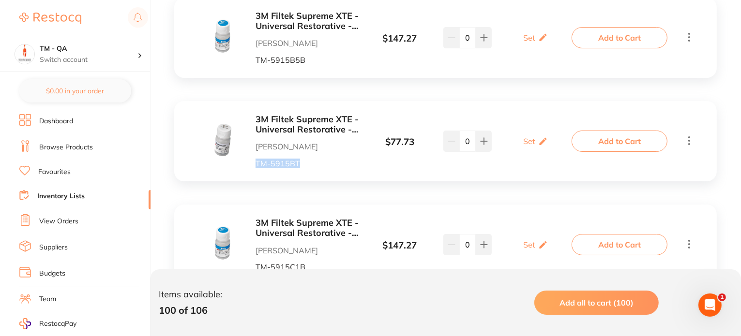
drag, startPoint x: 304, startPoint y: 158, endPoint x: 252, endPoint y: 162, distance: 52.9
click at [252, 162] on div "3M Filtek Supreme XTE - Universal Restorative - Translucent Blue - 0.2g Capsule…" at bounding box center [283, 141] width 155 height 53
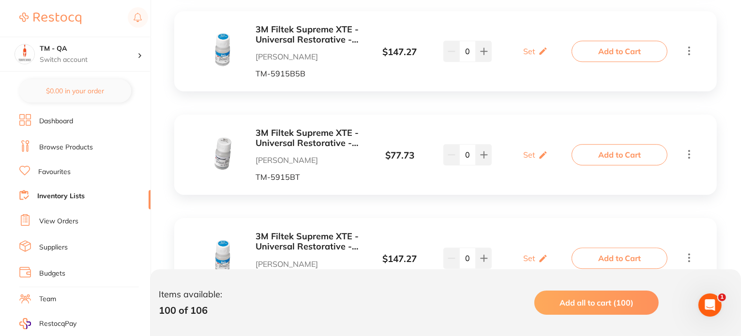
scroll to position [2605, 0]
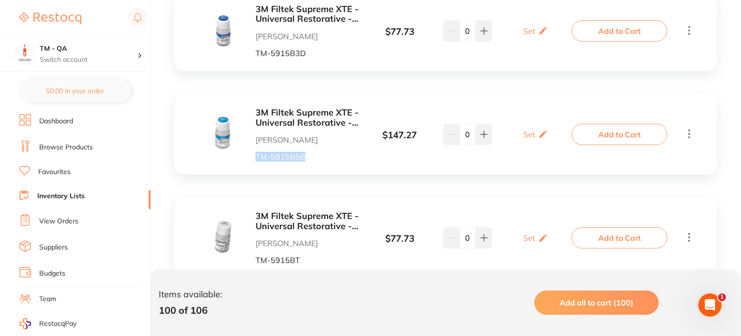
drag, startPoint x: 310, startPoint y: 158, endPoint x: 254, endPoint y: 158, distance: 56.1
click at [254, 158] on div "3M Filtek Supreme XTE - Universal Restorative - Shade B5B Body - 0.2g Capsule, …" at bounding box center [283, 134] width 155 height 53
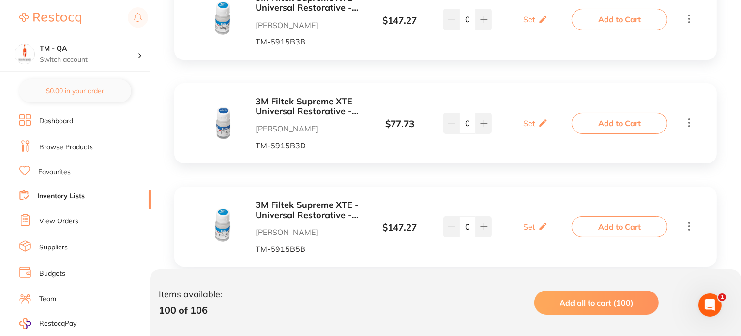
scroll to position [2508, 0]
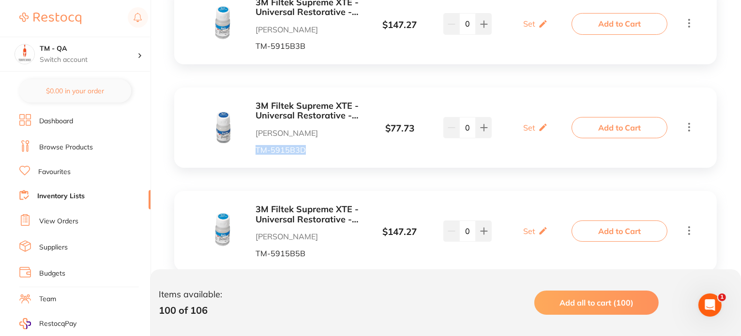
drag, startPoint x: 310, startPoint y: 146, endPoint x: 251, endPoint y: 146, distance: 59.0
click at [251, 146] on div "3M Filtek Supreme XTE - Universal Restorative - Shade B3D Dentine - 0.2g Capsul…" at bounding box center [283, 127] width 155 height 53
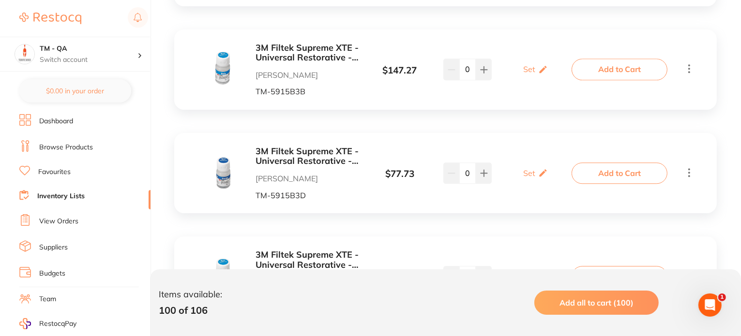
scroll to position [2363, 0]
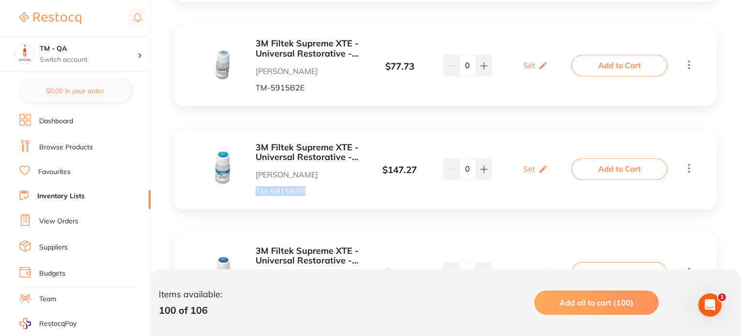
drag, startPoint x: 302, startPoint y: 193, endPoint x: 249, endPoint y: 193, distance: 53.2
click at [249, 193] on div "3M Filtek Supreme XTE - Universal Restorative - Shade B3B Body - 0.2g Capsule, …" at bounding box center [283, 169] width 155 height 53
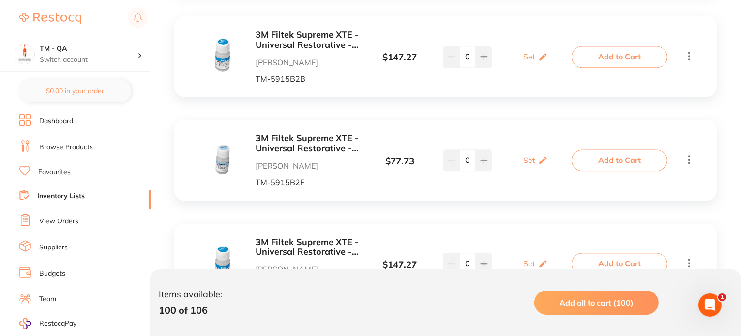
scroll to position [2266, 0]
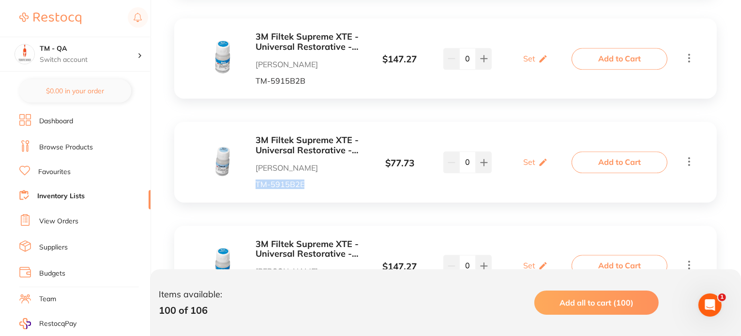
drag, startPoint x: 269, startPoint y: 181, endPoint x: 250, endPoint y: 181, distance: 18.9
click at [250, 181] on div "3M Filtek Supreme XTE - Universal Restorative - Shade B2E Enamel - 0.2g Capsule…" at bounding box center [283, 162] width 155 height 53
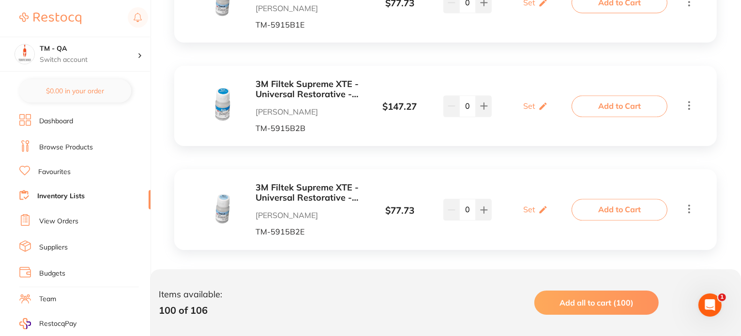
scroll to position [2169, 0]
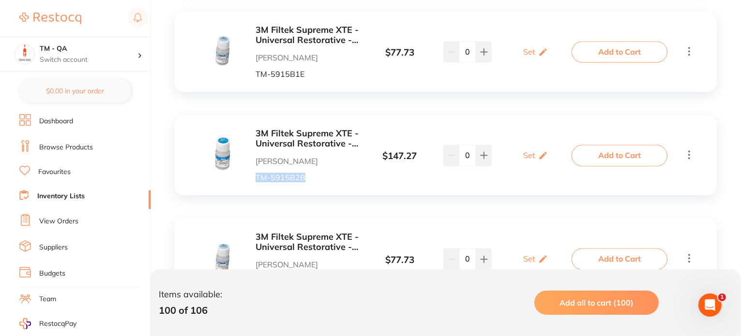
drag, startPoint x: 306, startPoint y: 180, endPoint x: 254, endPoint y: 177, distance: 52.4
click at [254, 177] on div "3M Filtek Supreme XTE - Universal Restorative - Shade B2B Body - 0.2g Capsule, …" at bounding box center [283, 155] width 155 height 53
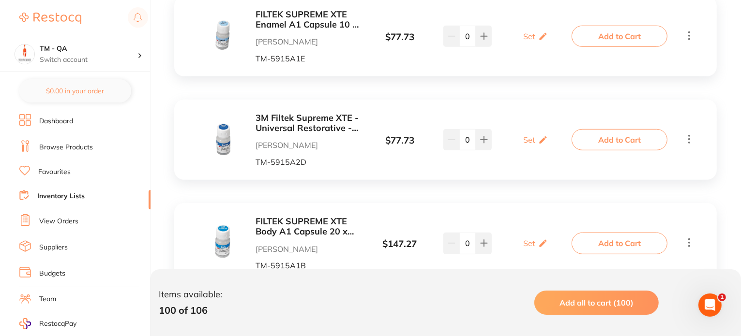
scroll to position [717, 0]
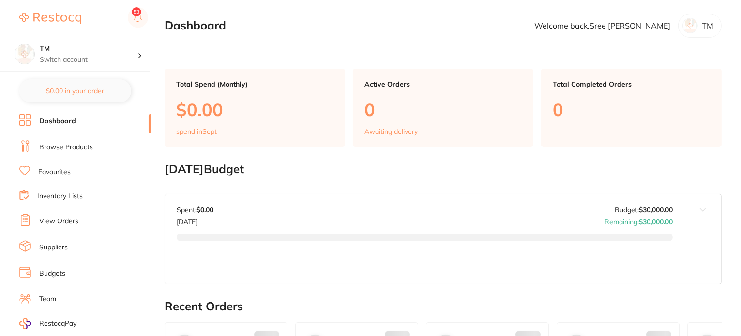
click at [70, 197] on link "Inventory Lists" at bounding box center [59, 197] width 45 height 10
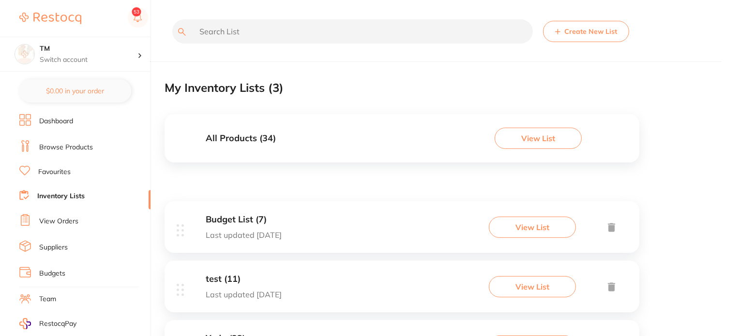
click at [314, 139] on div "All Products ( 34 ) View List" at bounding box center [402, 138] width 475 height 48
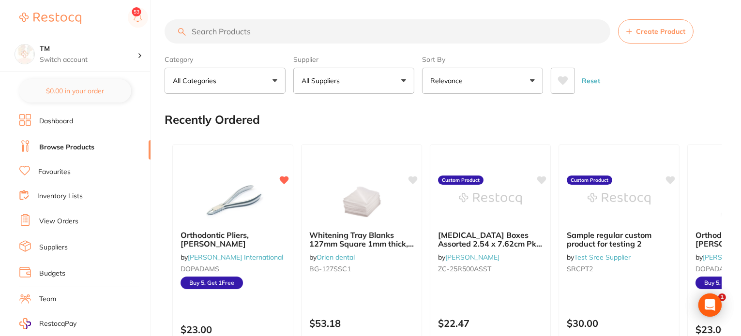
scroll to position [97, 0]
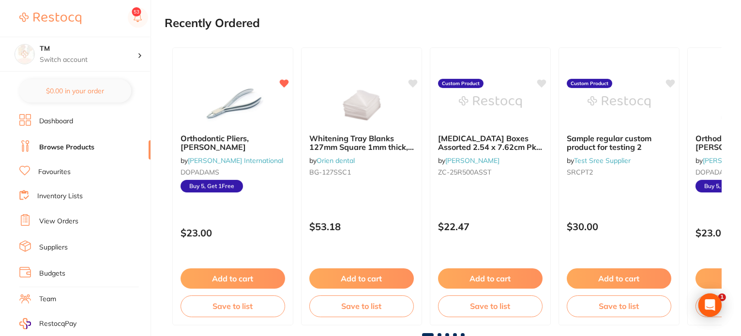
click at [362, 280] on button "Add to cart" at bounding box center [361, 279] width 105 height 20
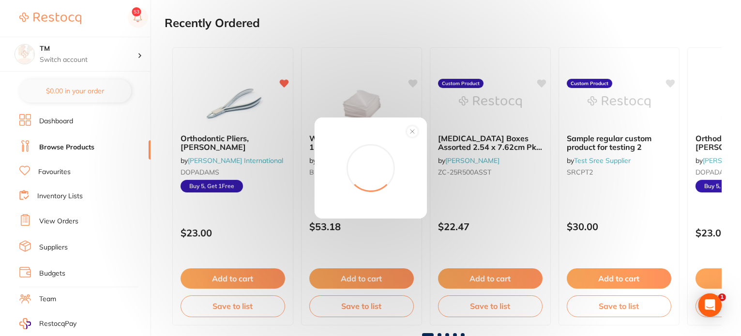
scroll to position [0, 0]
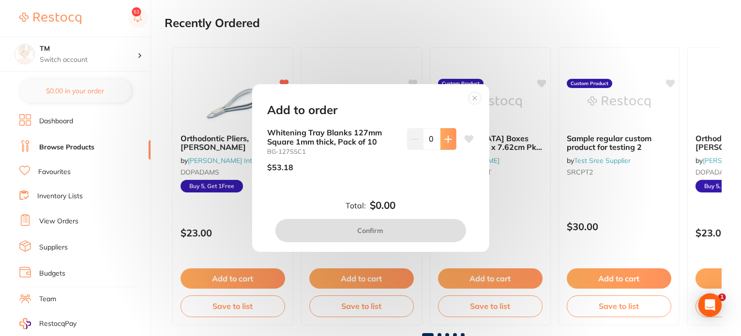
click at [440, 145] on button at bounding box center [448, 138] width 16 height 21
type input "1"
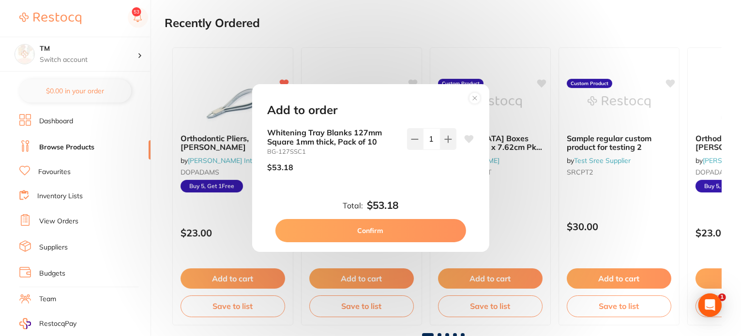
click at [418, 222] on button "Confirm" at bounding box center [370, 230] width 191 height 23
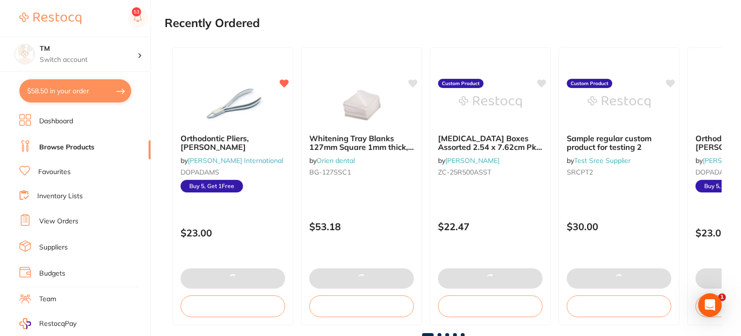
click at [100, 93] on button "$58.50 in your order" at bounding box center [75, 90] width 112 height 23
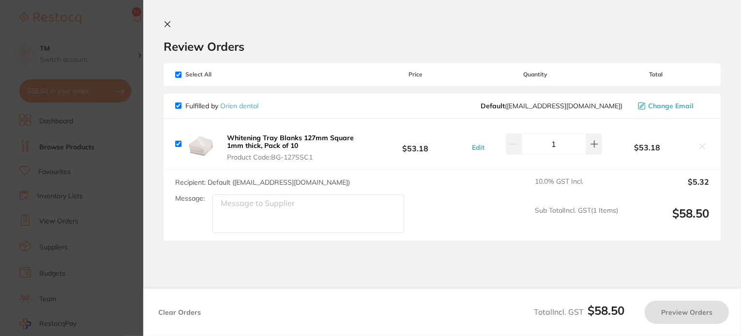
checkbox input "true"
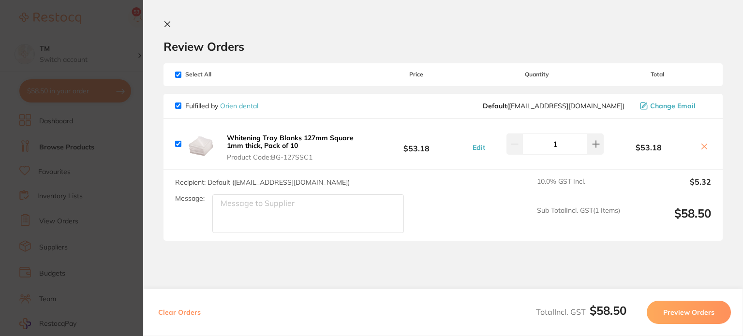
click at [668, 312] on button "Preview Orders" at bounding box center [689, 312] width 84 height 23
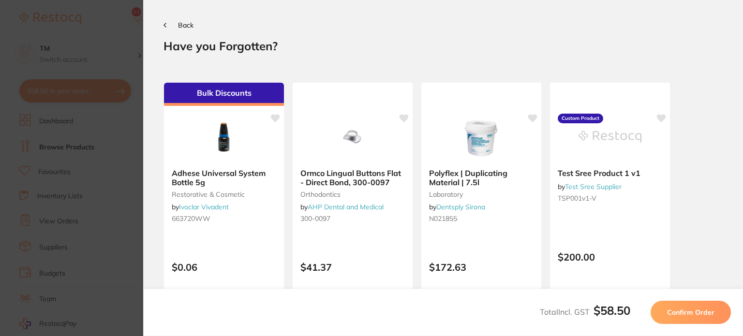
click at [668, 311] on button "Confirm Order" at bounding box center [691, 312] width 80 height 23
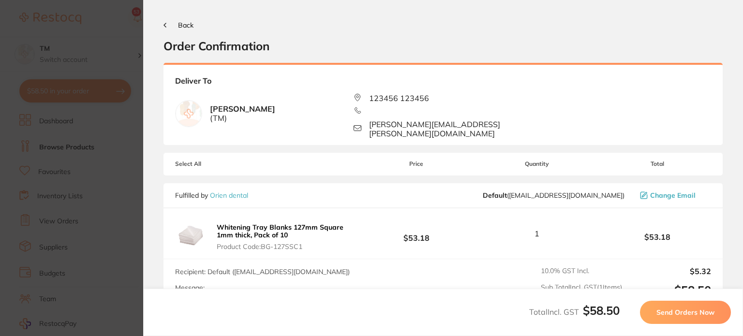
click at [668, 311] on span "Send Orders Now" at bounding box center [686, 312] width 58 height 9
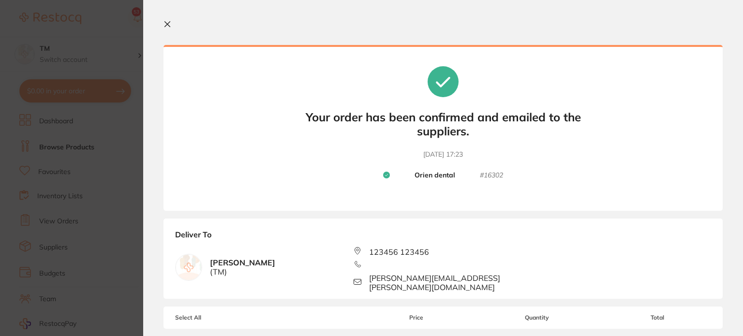
click at [79, 143] on section "Update RRP Set your pre negotiated price for this item. Item Agreed RRP (excl. …" at bounding box center [371, 168] width 743 height 336
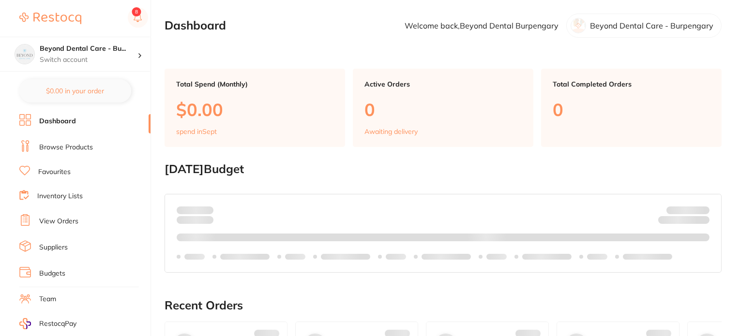
click at [50, 194] on link "Inventory Lists" at bounding box center [59, 197] width 45 height 10
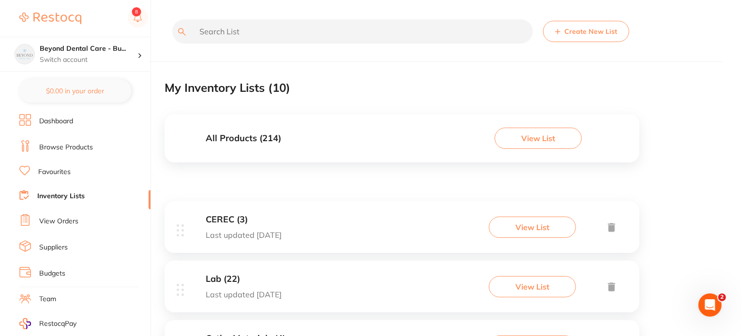
click at [341, 133] on div "All Products ( 214 ) View List" at bounding box center [402, 138] width 475 height 48
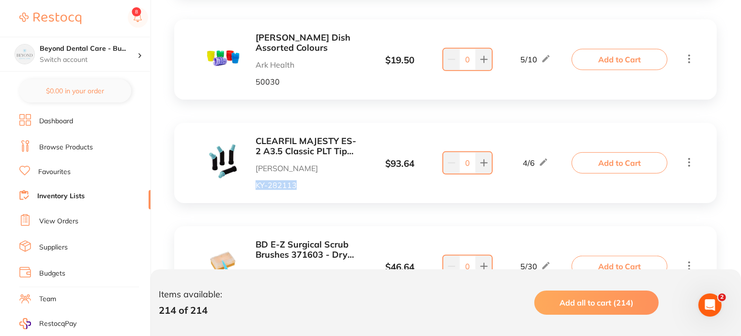
drag, startPoint x: 314, startPoint y: 187, endPoint x: 257, endPoint y: 187, distance: 57.1
click at [257, 187] on p "KY-282113" at bounding box center [309, 185] width 106 height 9
drag, startPoint x: 297, startPoint y: 189, endPoint x: 257, endPoint y: 189, distance: 39.7
click at [257, 189] on p "KY-282113" at bounding box center [309, 185] width 106 height 9
copy p "KY-282113"
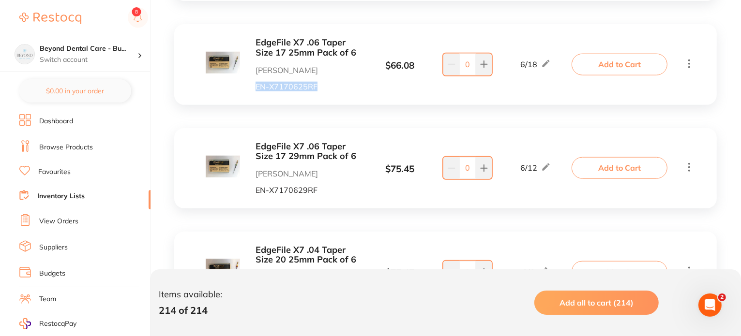
drag, startPoint x: 318, startPoint y: 87, endPoint x: 256, endPoint y: 85, distance: 62.0
click at [256, 85] on p "EN-X7170625RF" at bounding box center [309, 86] width 106 height 9
copy p "EN-X7170625RF"
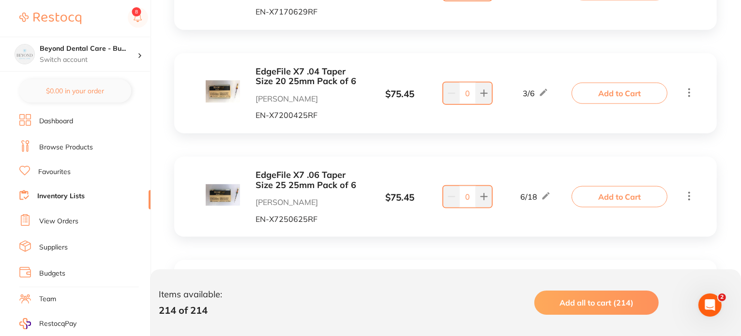
scroll to position [1210, 0]
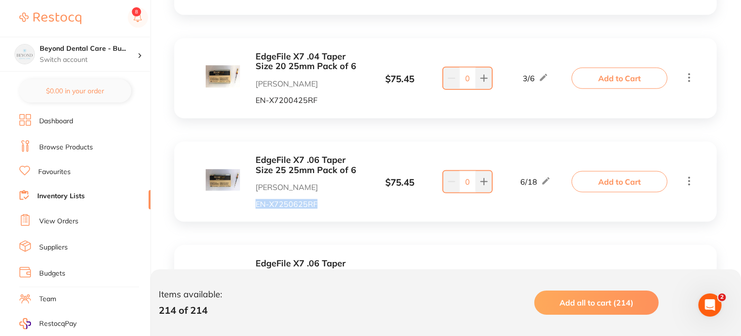
drag, startPoint x: 319, startPoint y: 205, endPoint x: 256, endPoint y: 206, distance: 62.9
click at [256, 206] on p "EN-X7250625RF" at bounding box center [309, 204] width 106 height 9
copy p "EN-X7250625RF"
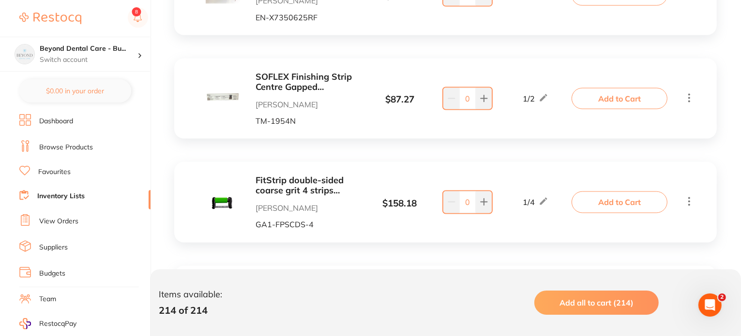
scroll to position [1742, 0]
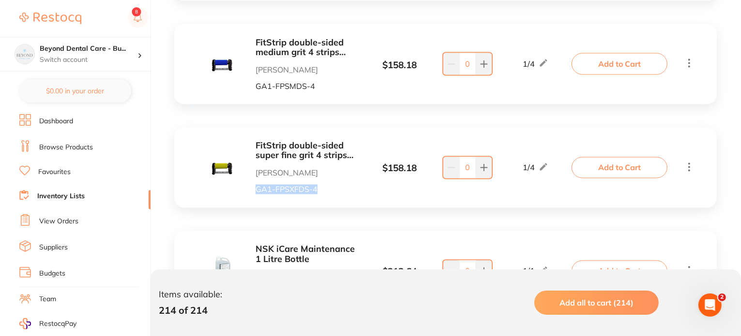
drag, startPoint x: 318, startPoint y: 191, endPoint x: 256, endPoint y: 193, distance: 62.5
click at [256, 193] on p "GA1-FPSXFDS-4" at bounding box center [309, 189] width 106 height 9
copy p "GA1-FPSXFDS-4"
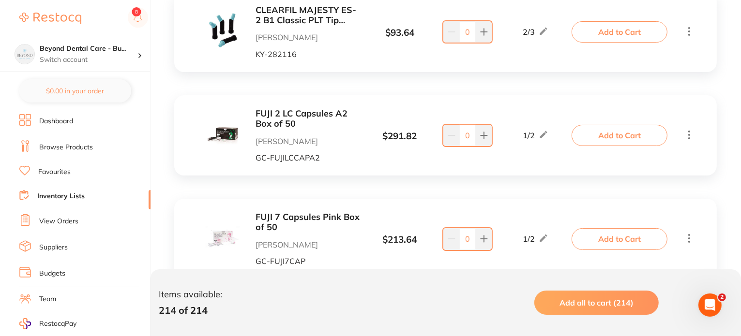
scroll to position [3388, 0]
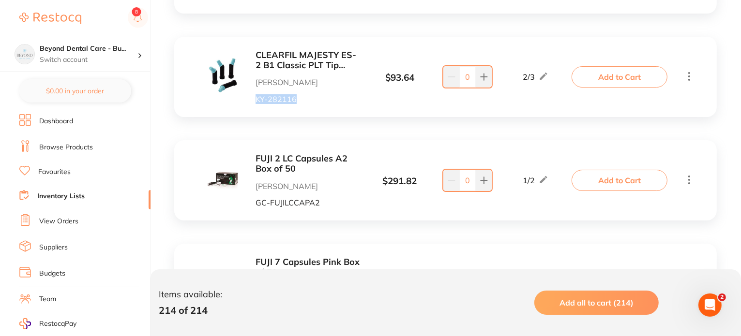
drag, startPoint x: 296, startPoint y: 99, endPoint x: 257, endPoint y: 100, distance: 38.7
click at [257, 100] on p "KY-282116" at bounding box center [309, 99] width 106 height 9
copy p "KY-282116"
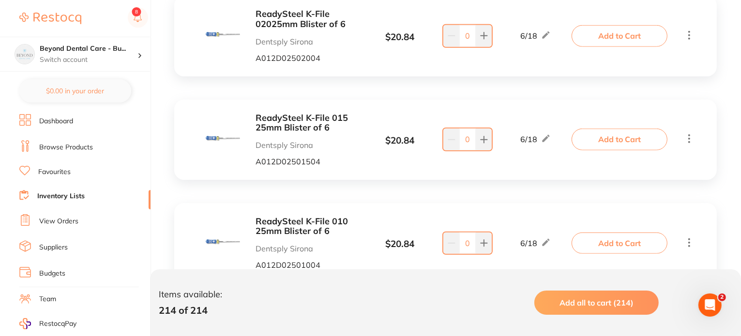
scroll to position [4598, 0]
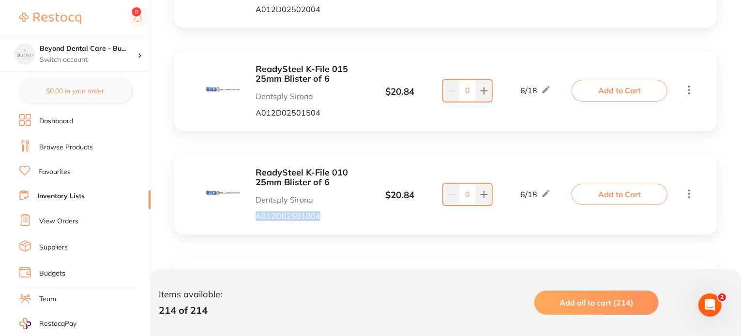
drag, startPoint x: 323, startPoint y: 215, endPoint x: 246, endPoint y: 221, distance: 77.2
click at [246, 221] on div "ReadySteel K-File 010 25mm Blister of 6 Dentsply Sirona A012D02501004" at bounding box center [283, 194] width 155 height 53
copy p "A012D02501004"
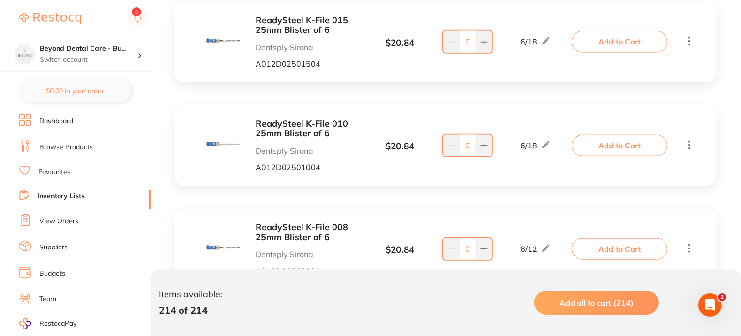
scroll to position [0, 0]
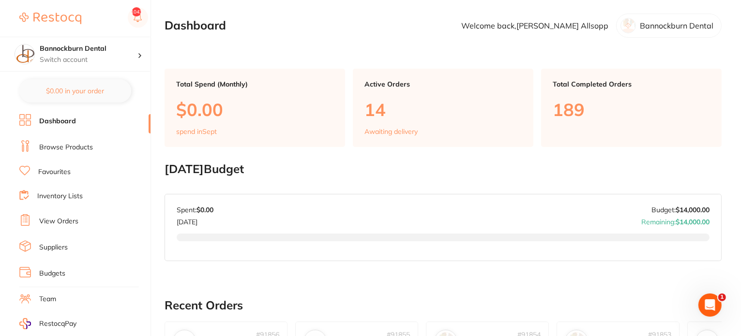
click at [64, 192] on link "Inventory Lists" at bounding box center [59, 197] width 45 height 10
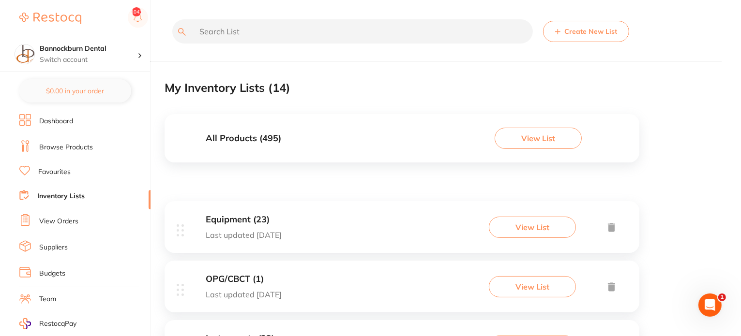
click at [520, 137] on button "View List" at bounding box center [538, 138] width 87 height 21
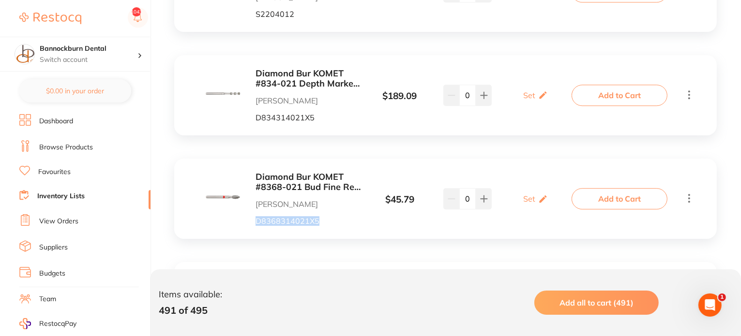
drag, startPoint x: 254, startPoint y: 222, endPoint x: 318, endPoint y: 226, distance: 63.5
click at [318, 226] on div "Diamond Bur KOMET #8368-021 Bud Fine Red FG Pack of 5 Henry Schein Halas D83683…" at bounding box center [283, 198] width 155 height 53
copy p "D8368314021X5"
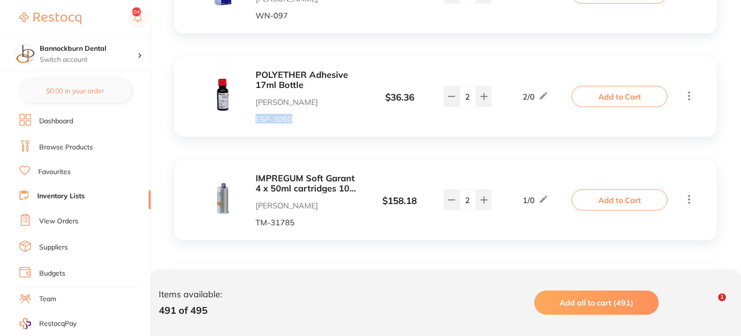
drag, startPoint x: 252, startPoint y: 123, endPoint x: 290, endPoint y: 123, distance: 38.7
click at [290, 123] on div "POLYETHER Adhesive 17ml Bottle Henry Schein Halas ESP-3060" at bounding box center [283, 96] width 155 height 53
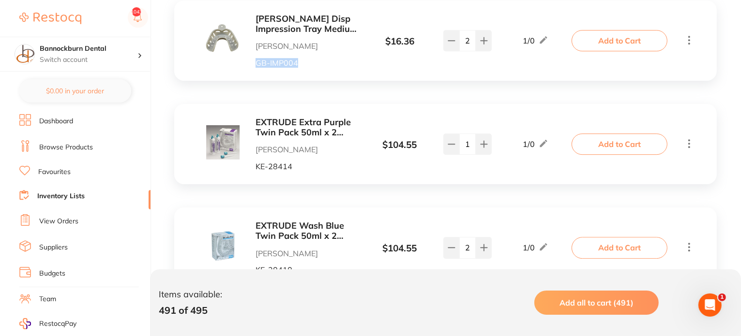
drag, startPoint x: 256, startPoint y: 69, endPoint x: 303, endPoint y: 65, distance: 47.1
click at [303, 65] on div "HENRY SCHEIN Disp Impression Tray Medium Lower Pack of 12 Henry Schein Halas GB…" at bounding box center [445, 40] width 543 height 80
copy p "GB-IMP004"
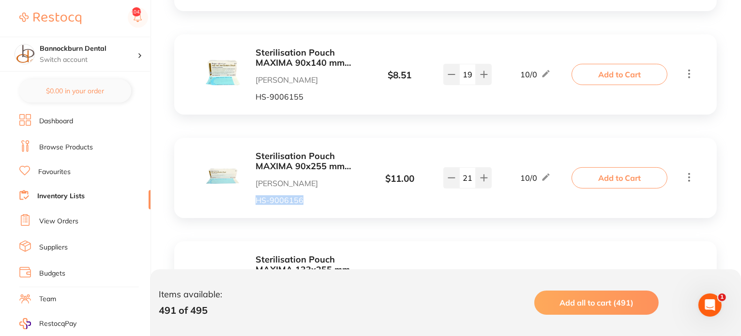
drag, startPoint x: 257, startPoint y: 201, endPoint x: 300, endPoint y: 211, distance: 43.7
click at [300, 211] on div "Sterilisation Pouch MAXIMA 90x255 mm (3.5x10") Box of 200 Henry Schein Halas HS…" at bounding box center [445, 178] width 543 height 80
copy p "HS-9006156"
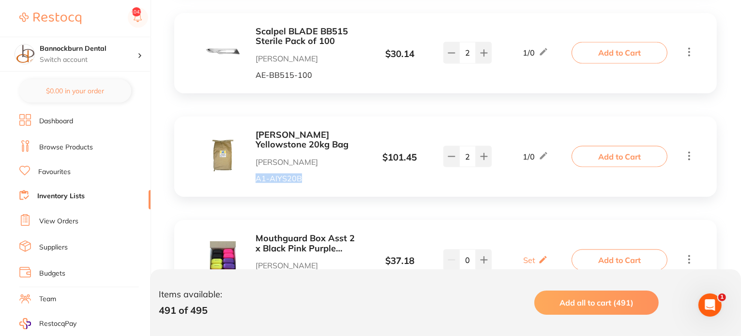
drag, startPoint x: 256, startPoint y: 184, endPoint x: 300, endPoint y: 184, distance: 44.5
click at [300, 183] on p "A1-AIYS20B" at bounding box center [309, 178] width 106 height 9
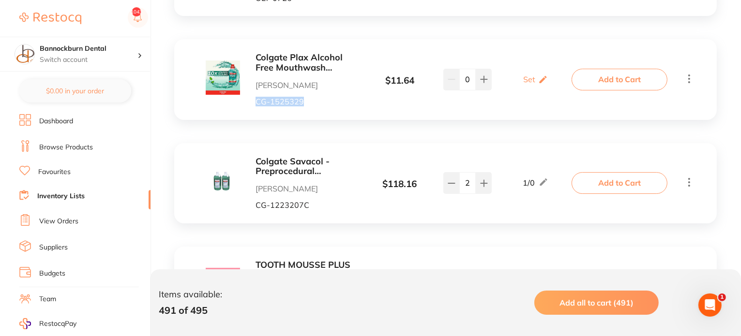
drag, startPoint x: 253, startPoint y: 104, endPoint x: 303, endPoint y: 107, distance: 51.0
click at [303, 106] on div "Colgate Plax Alcohol Free Mouthwash Freshmint 500ml x 4 Henry Schein Halas CG-1…" at bounding box center [283, 79] width 155 height 53
copy p "CG-1525329"
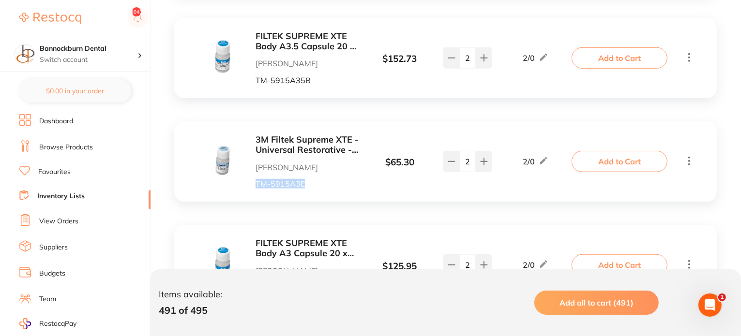
drag, startPoint x: 257, startPoint y: 185, endPoint x: 298, endPoint y: 186, distance: 40.2
click at [301, 188] on p "TM-5915A3E" at bounding box center [309, 184] width 106 height 9
copy p "TM-5915A3"
click at [287, 183] on p "TM-5915A3E" at bounding box center [309, 184] width 106 height 9
drag, startPoint x: 255, startPoint y: 184, endPoint x: 304, endPoint y: 187, distance: 49.5
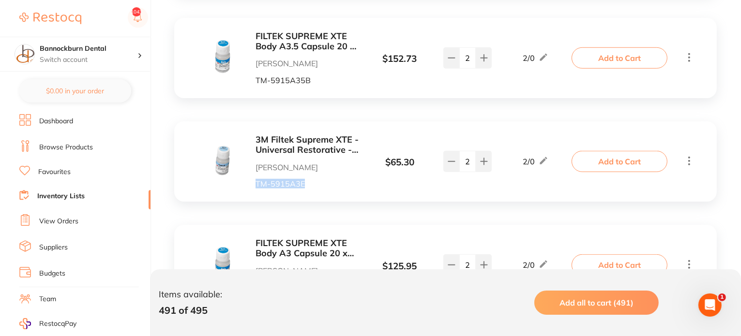
click at [304, 187] on div "3M Filtek Supreme XTE - Universal Restorative - Shade A3E Enamel - 0.2g Capsule…" at bounding box center [283, 161] width 155 height 53
copy p "TM-5915A3E"
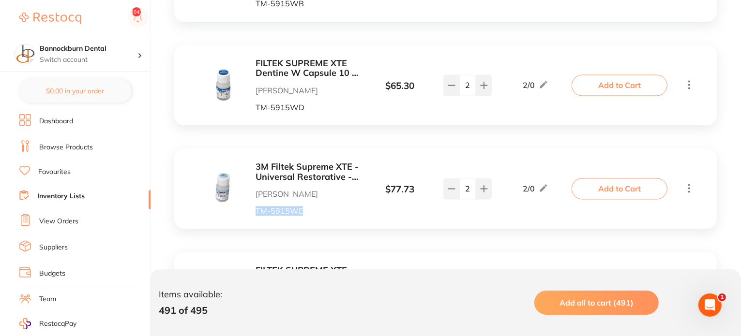
drag, startPoint x: 257, startPoint y: 213, endPoint x: 305, endPoint y: 221, distance: 48.1
click at [305, 221] on div "3M Filtek Supreme XTE - Universal Restorative - Shade WE Enamel - 0.2g Capsule,…" at bounding box center [445, 189] width 543 height 80
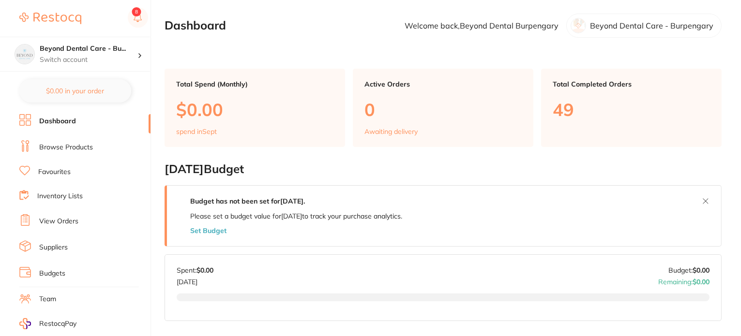
click at [64, 195] on link "Inventory Lists" at bounding box center [59, 197] width 45 height 10
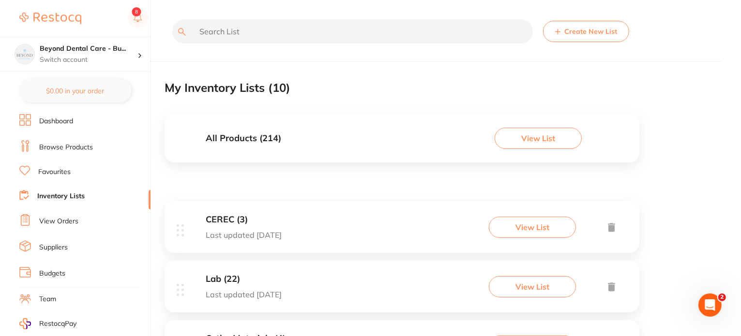
click at [507, 137] on button "View List" at bounding box center [538, 138] width 87 height 21
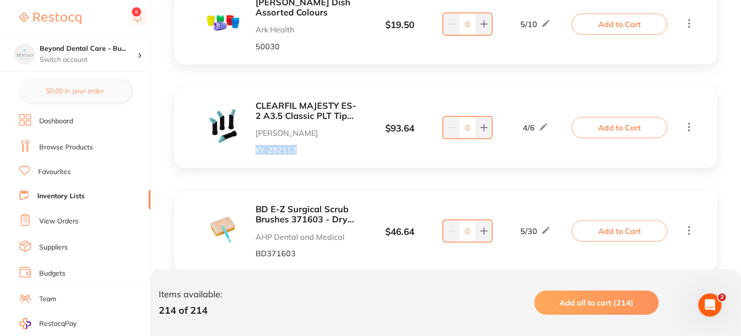
drag, startPoint x: 303, startPoint y: 151, endPoint x: 255, endPoint y: 151, distance: 48.4
click at [255, 151] on div "CLEARFIL MAJESTY ES-2 A3.5 Classic PLT Tip 0.25g x 20 [PERSON_NAME] KY-282113" at bounding box center [283, 127] width 155 height 53
copy p "KY-282113"
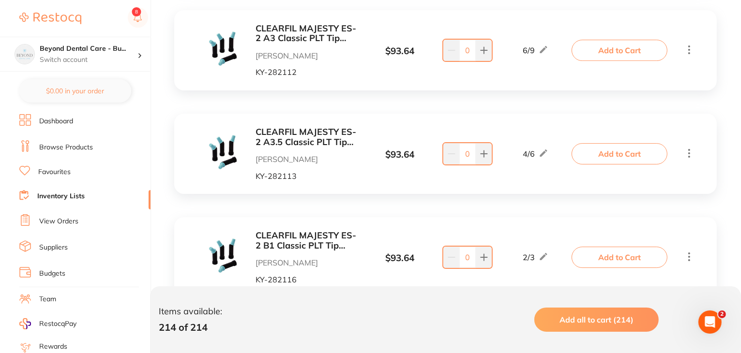
click at [302, 182] on div "CLEARFIL MAJESTY ES-2 A3.5 Classic PLT Tip 0.25g x 20 [PERSON_NAME] KY-282113 $…" at bounding box center [445, 154] width 543 height 80
drag, startPoint x: 281, startPoint y: 178, endPoint x: 256, endPoint y: 176, distance: 25.2
click at [256, 176] on p "KY-282113" at bounding box center [309, 176] width 106 height 9
copy p "KY-282113"
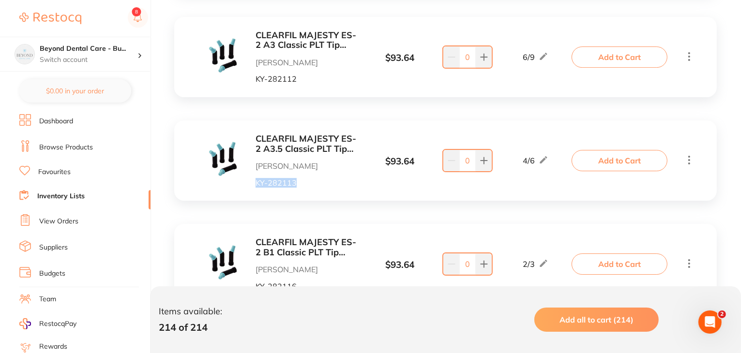
scroll to position [3159, 0]
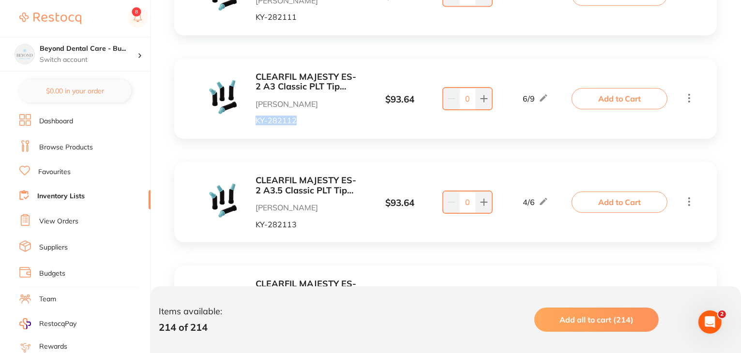
drag, startPoint x: 300, startPoint y: 122, endPoint x: 252, endPoint y: 122, distance: 48.4
click at [252, 122] on div "CLEARFIL MAJESTY ES-2 A3 Classic PLT Tip 0.25g x 20 [PERSON_NAME] KY-282112" at bounding box center [283, 98] width 155 height 53
copy p "KY-282112"
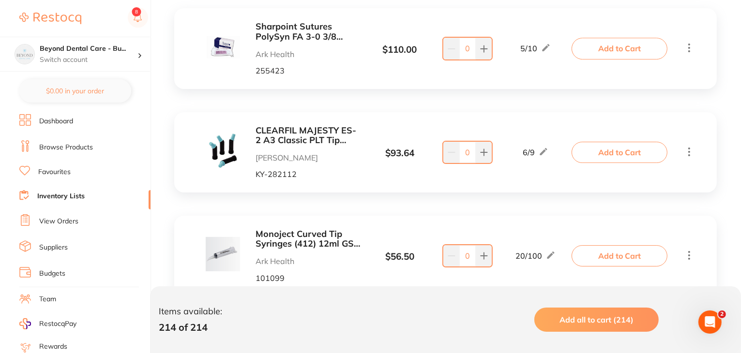
scroll to position [3103, 0]
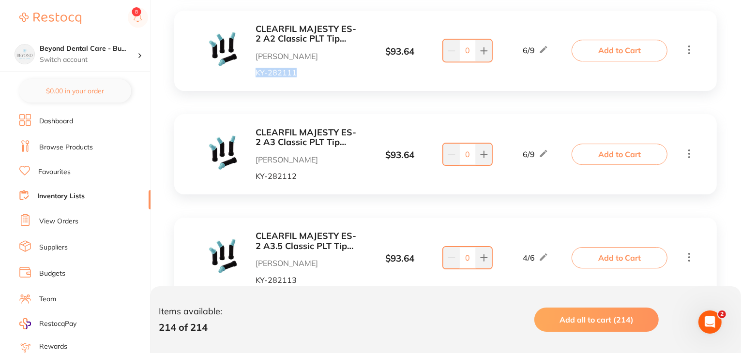
drag, startPoint x: 295, startPoint y: 76, endPoint x: 257, endPoint y: 72, distance: 37.6
click at [257, 72] on p "KY-282111" at bounding box center [309, 72] width 106 height 9
copy p "KY-282111"
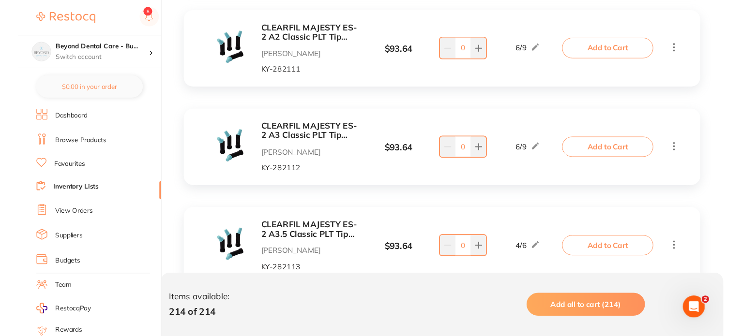
scroll to position [11249, 0]
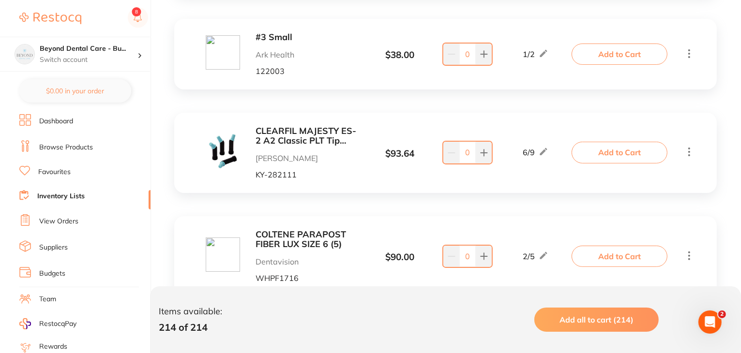
click at [305, 179] on p "KY-282111" at bounding box center [309, 174] width 106 height 9
drag, startPoint x: 261, startPoint y: 179, endPoint x: 248, endPoint y: 179, distance: 13.6
click at [248, 179] on div "CLEARFIL MAJESTY ES-2 A2 Classic PLT Tip 0.25g x 20 [PERSON_NAME] KY-282111" at bounding box center [283, 152] width 155 height 53
copy p "KY-282111"
